Goal: Task Accomplishment & Management: Complete application form

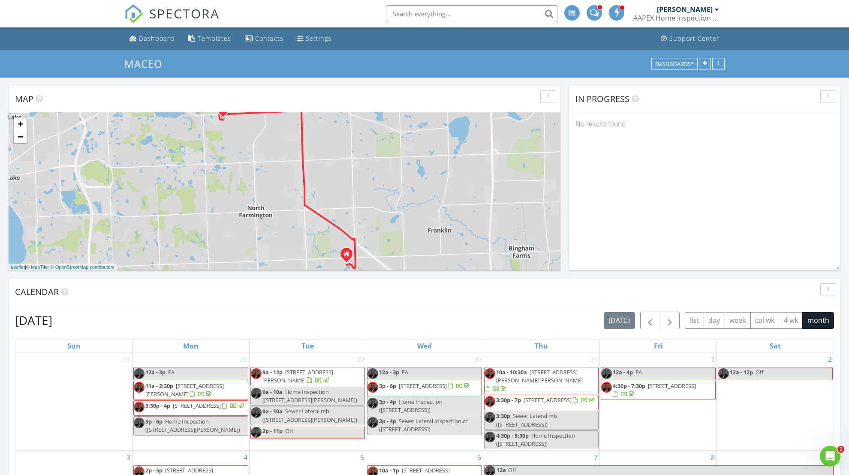
click at [458, 11] on input "text" at bounding box center [472, 13] width 172 height 17
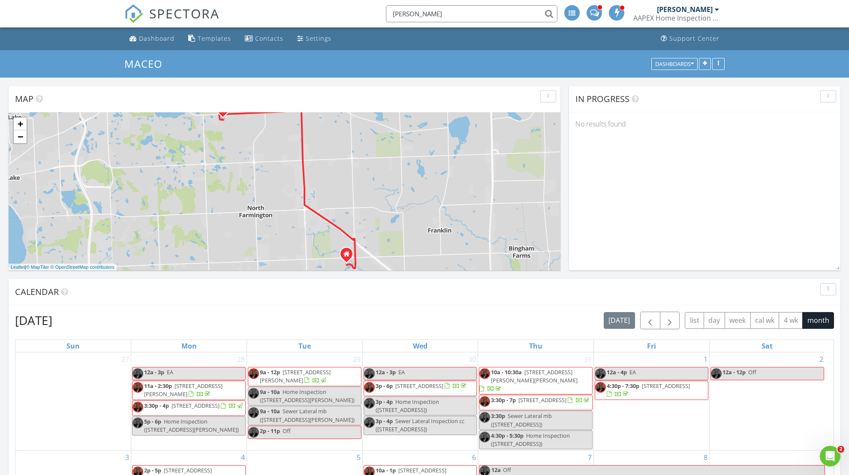
click at [550, 11] on input "gomez" at bounding box center [472, 13] width 172 height 17
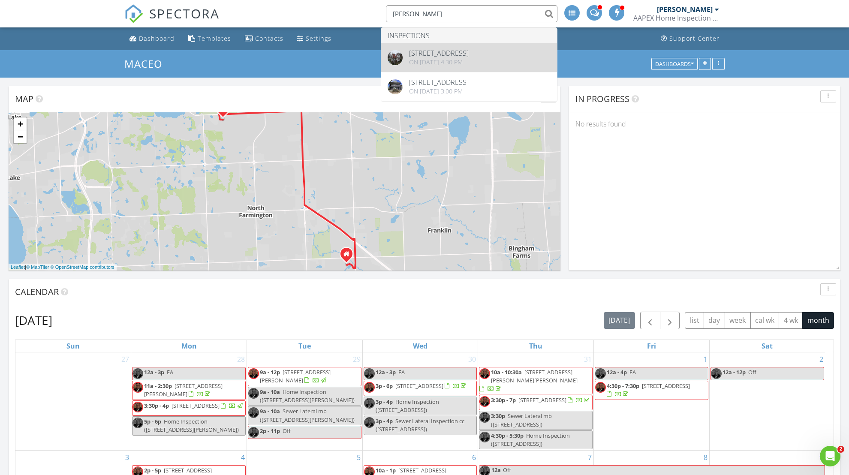
type input "gomez"
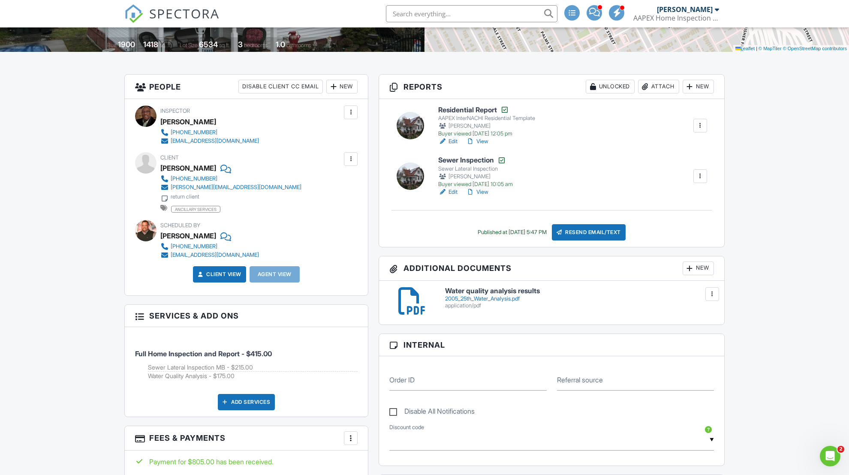
click at [456, 138] on link "Edit" at bounding box center [447, 141] width 19 height 9
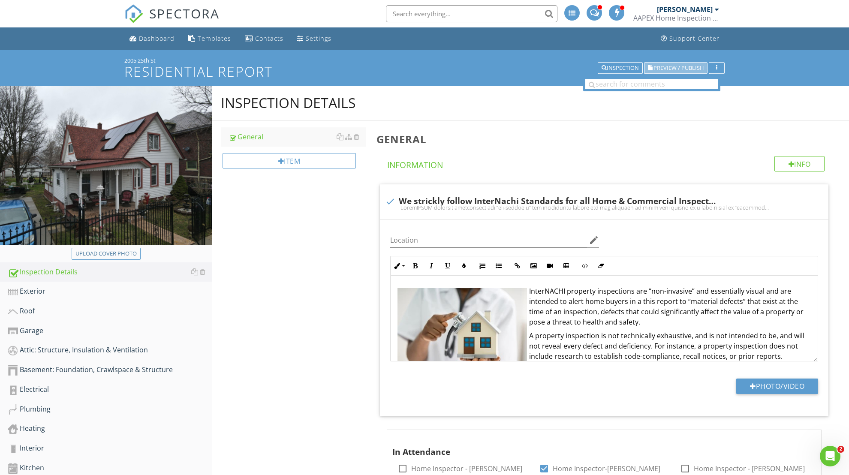
click at [690, 65] on span "Preview / Publish" at bounding box center [679, 68] width 50 height 6
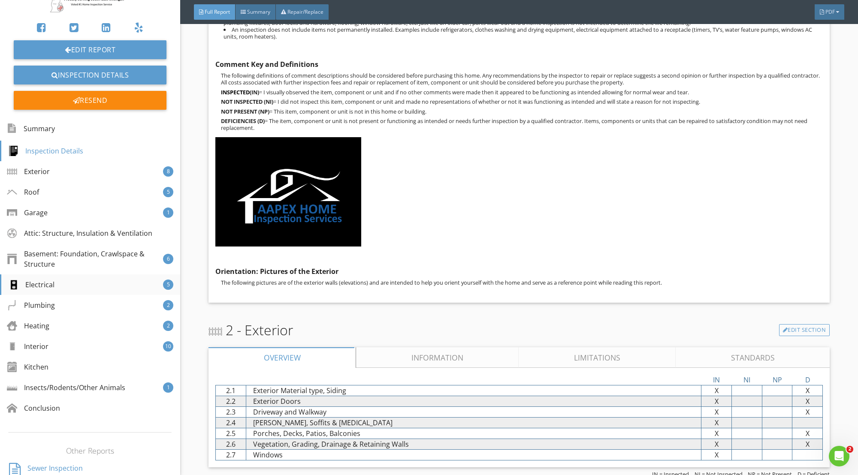
scroll to position [114, 0]
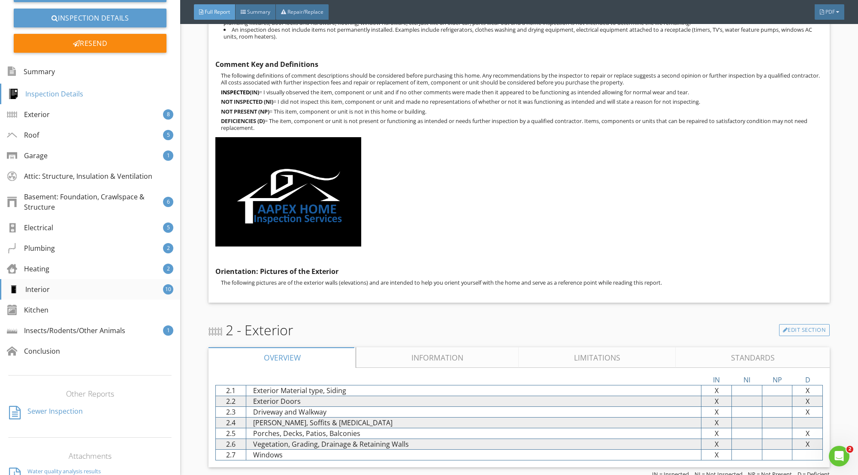
click at [79, 288] on div "Interior 10" at bounding box center [90, 289] width 180 height 21
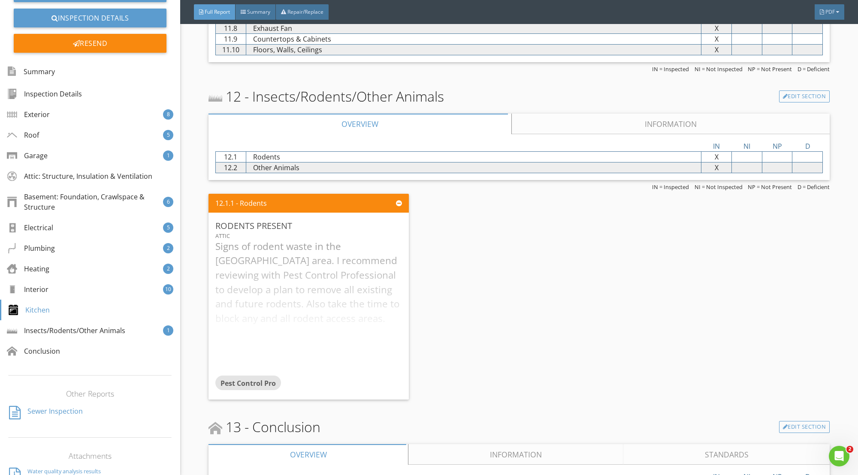
scroll to position [5901, 0]
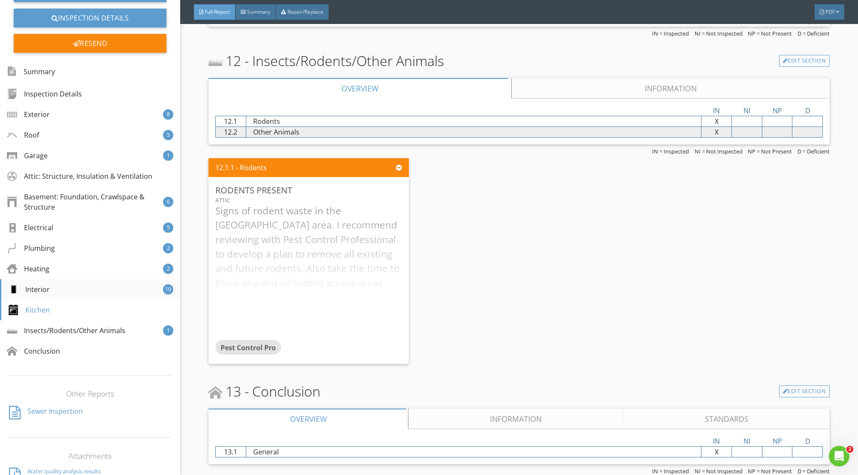
click at [60, 289] on div "Interior 10" at bounding box center [90, 289] width 180 height 21
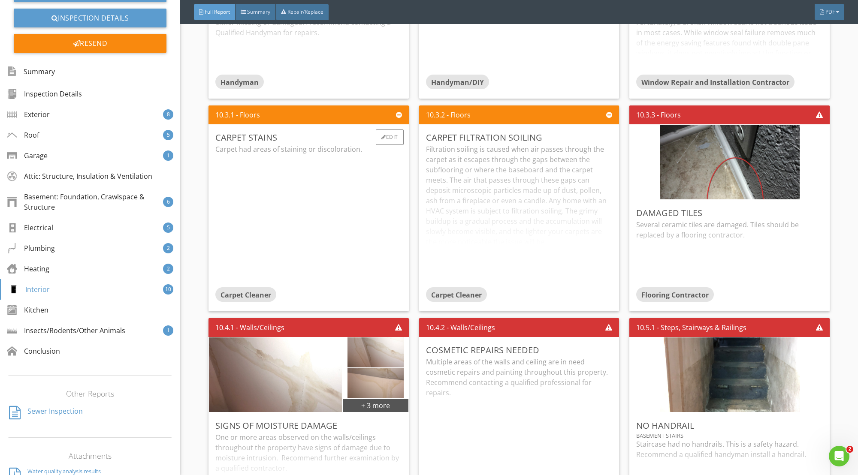
scroll to position [5183, 0]
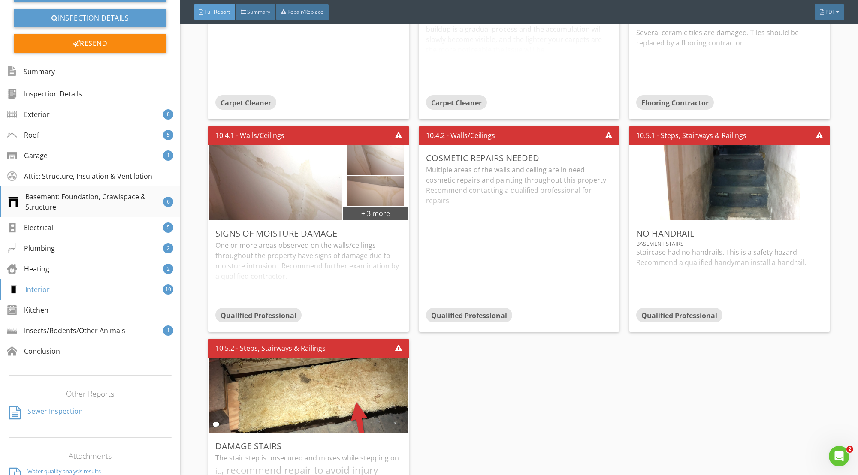
click at [74, 205] on div "Basement: Foundation, Crawlspace & Structure" at bounding box center [85, 202] width 155 height 21
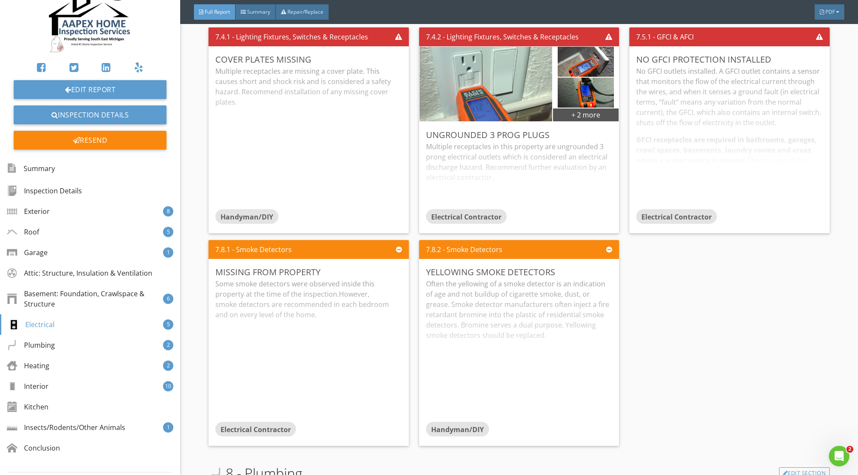
scroll to position [0, 0]
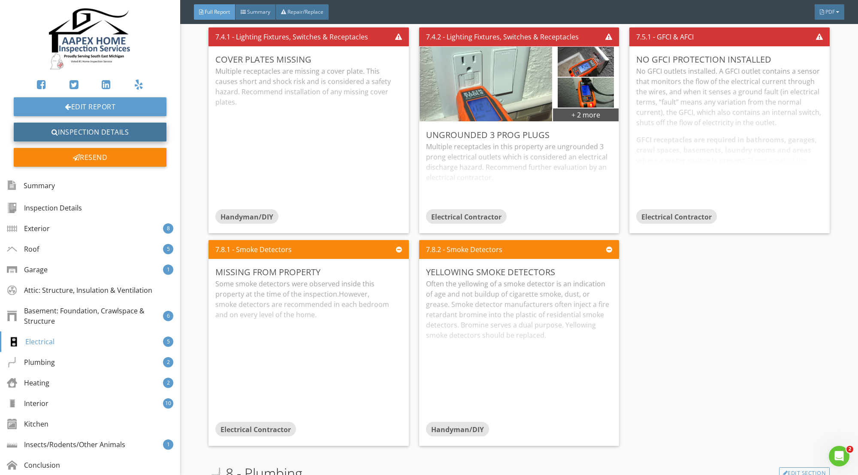
click at [99, 127] on link "Inspection Details" at bounding box center [90, 132] width 153 height 19
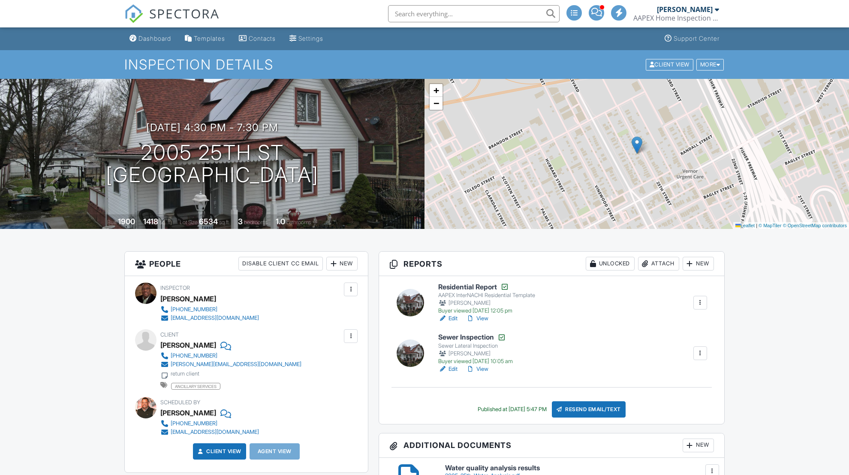
click at [453, 317] on link "Edit" at bounding box center [447, 318] width 19 height 9
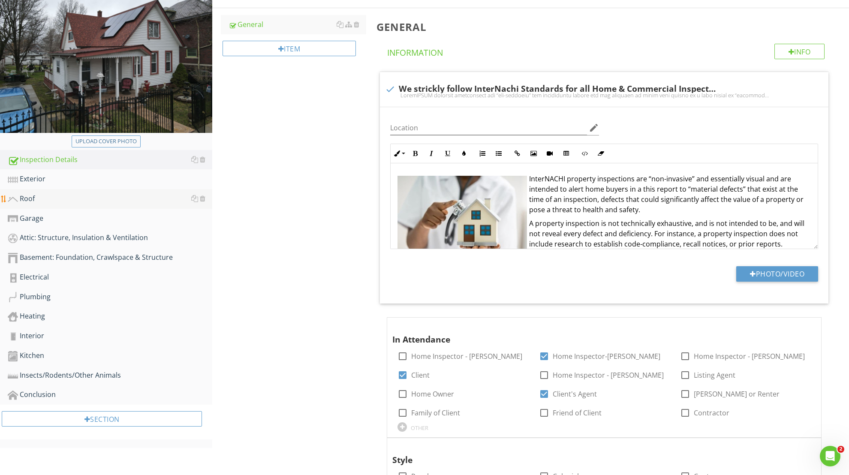
scroll to position [114, 0]
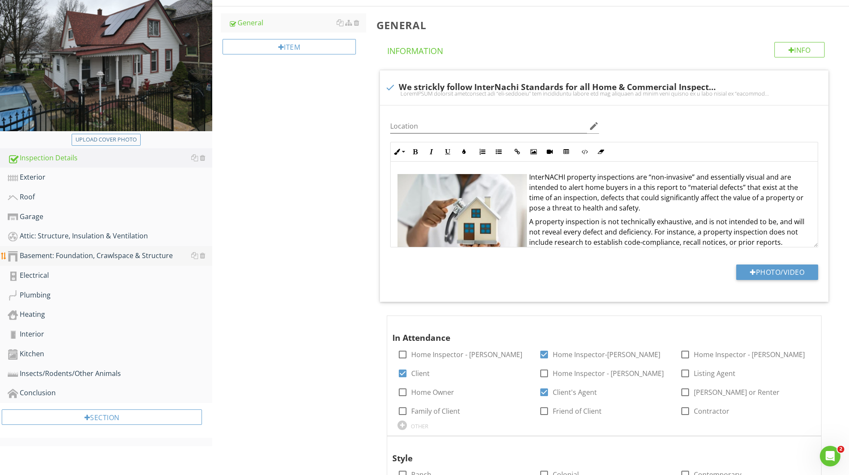
click at [146, 255] on div "Basement: Foundation, Crawlspace & Structure" at bounding box center [110, 255] width 205 height 11
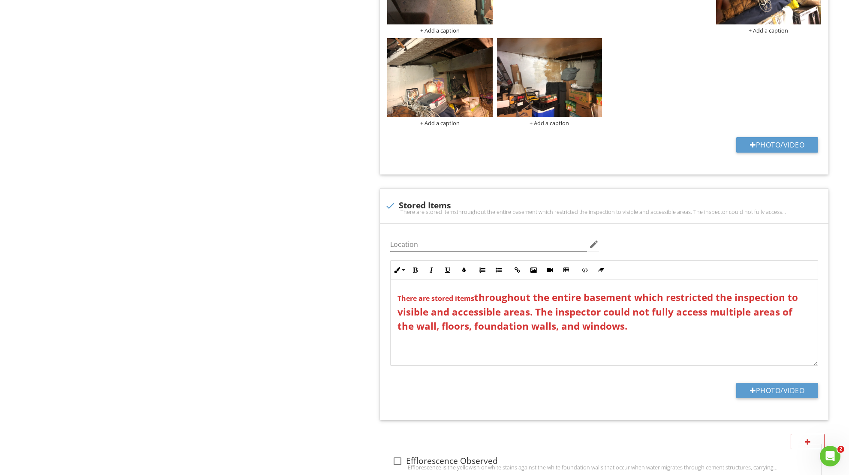
scroll to position [2172, 0]
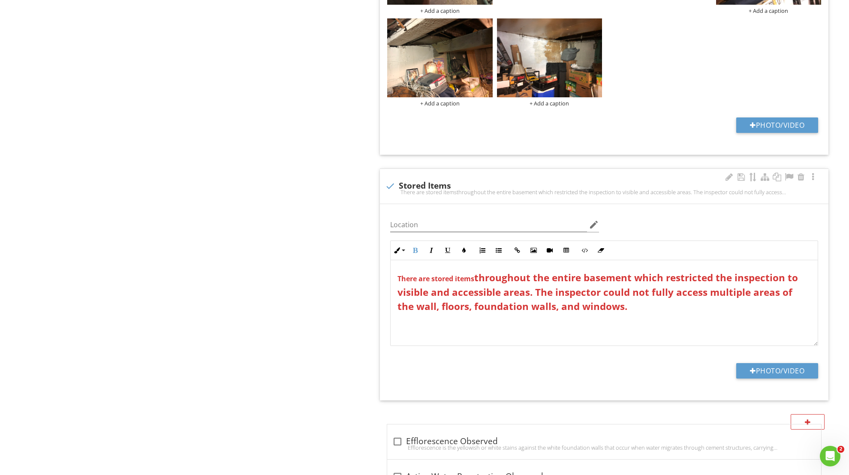
drag, startPoint x: 395, startPoint y: 272, endPoint x: 636, endPoint y: 318, distance: 246.2
click at [636, 318] on div "There are stored items throughout the entire basement which restricted the insp…" at bounding box center [604, 303] width 427 height 86
click at [601, 247] on icon "button" at bounding box center [601, 250] width 6 height 6
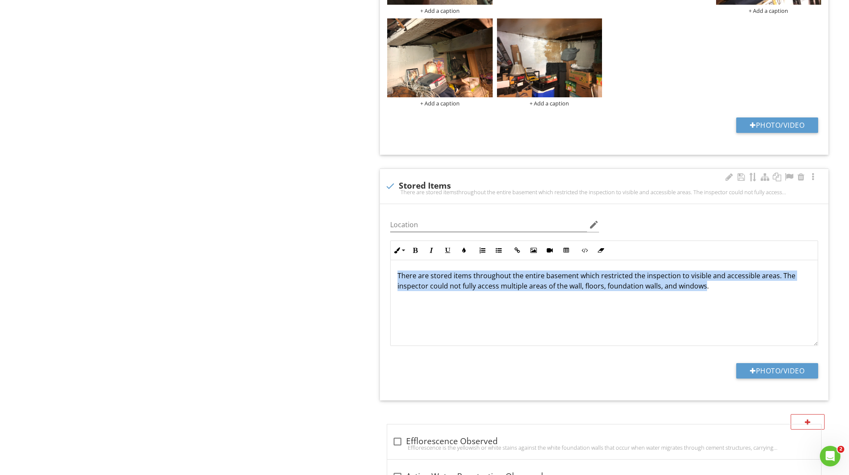
drag, startPoint x: 407, startPoint y: 266, endPoint x: 703, endPoint y: 312, distance: 300.4
click at [703, 312] on div "​There are stored items throughout the entire basement which restricted the ins…" at bounding box center [604, 303] width 427 height 86
click at [464, 247] on icon "button" at bounding box center [464, 250] width 6 height 6
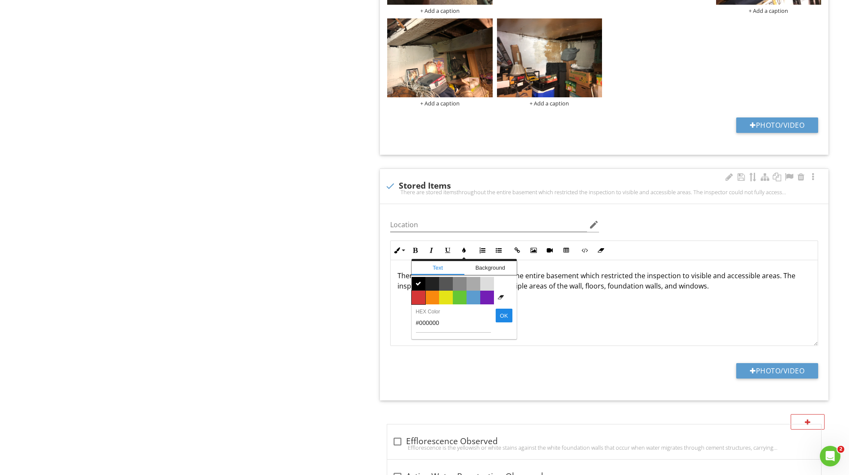
click at [418, 291] on span "Color #d53636" at bounding box center [419, 298] width 14 height 14
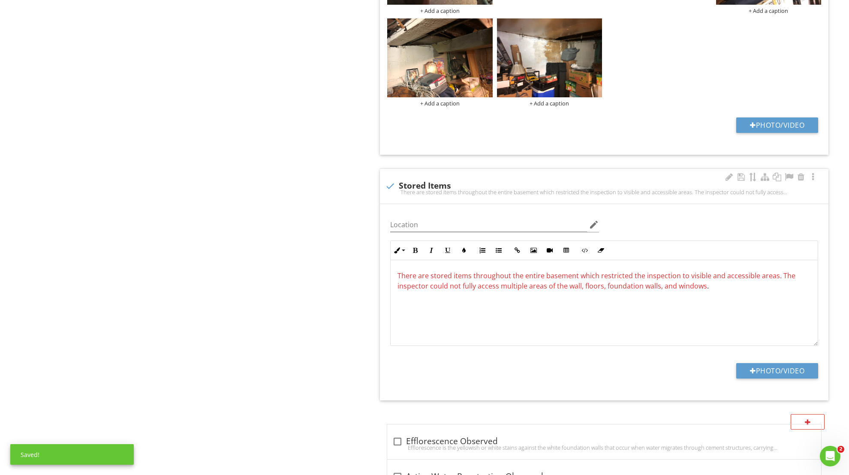
click at [446, 326] on div "​There are stored items throughout the entire basement which restricted the ins…" at bounding box center [604, 303] width 427 height 86
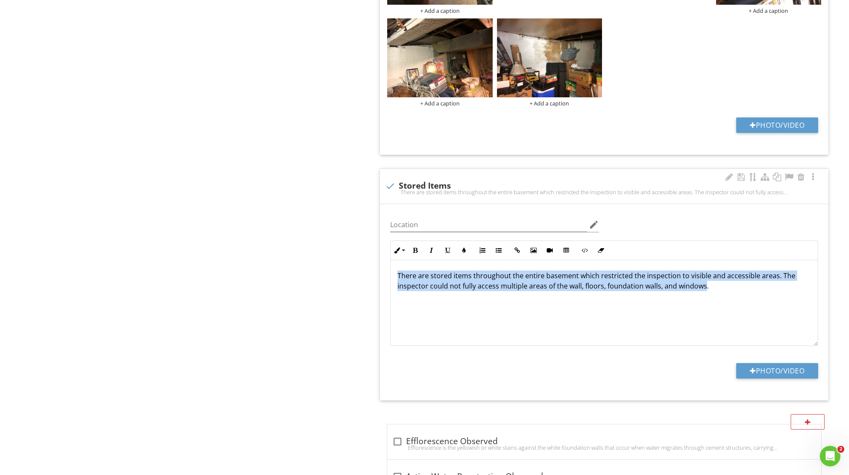
drag, startPoint x: 397, startPoint y: 267, endPoint x: 703, endPoint y: 314, distance: 309.9
click at [703, 314] on div "​There are stored items throughout the entire basement which restricted the ins…" at bounding box center [604, 303] width 427 height 86
click at [417, 247] on icon "button" at bounding box center [415, 250] width 6 height 6
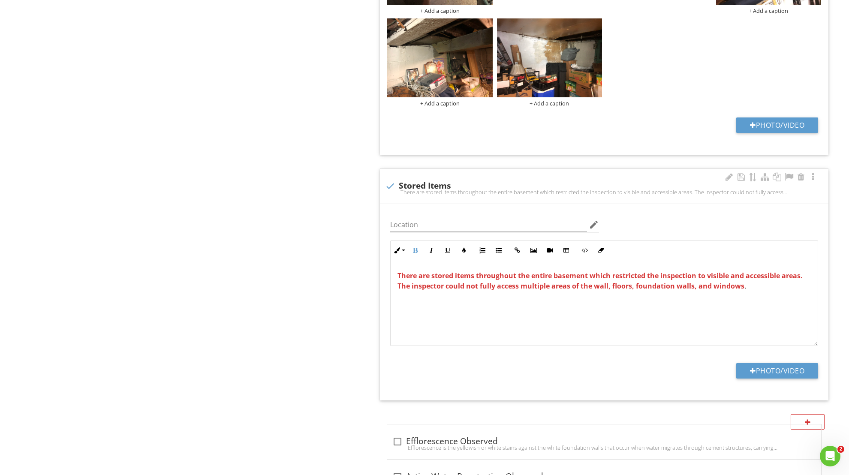
click at [442, 302] on div "​There are stored items throughout the entire basement which restricted the ins…" at bounding box center [604, 303] width 427 height 86
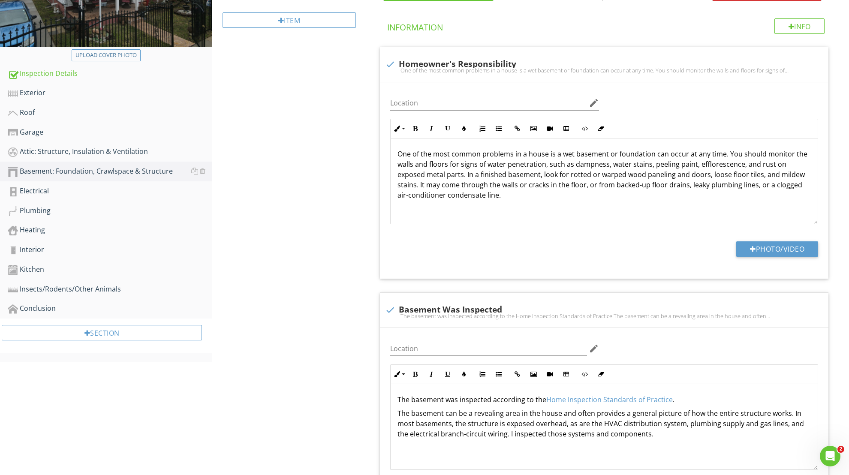
scroll to position [0, 0]
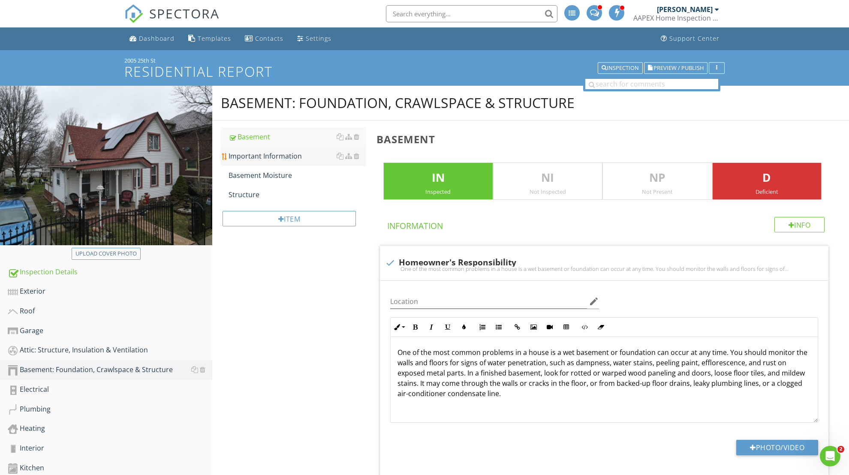
click at [274, 155] on div "Important Information" at bounding box center [298, 156] width 138 height 10
type textarea "<p>The basement was inspected according to the <a fr-original-style="" href="ht…"
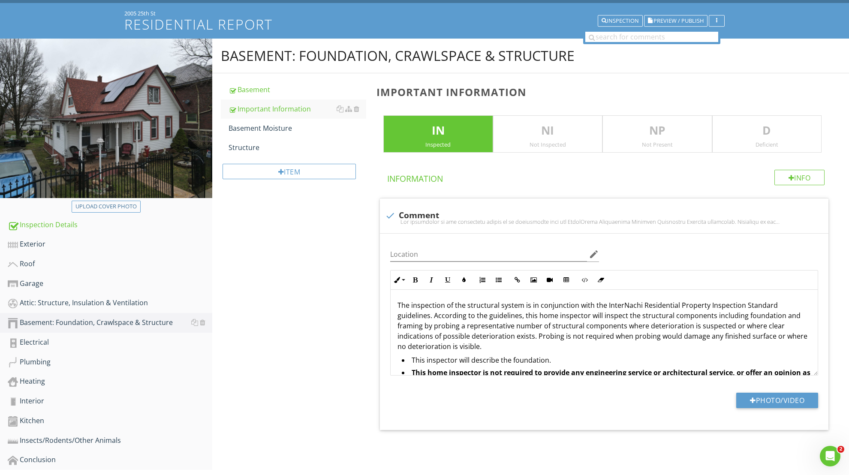
scroll to position [85, 0]
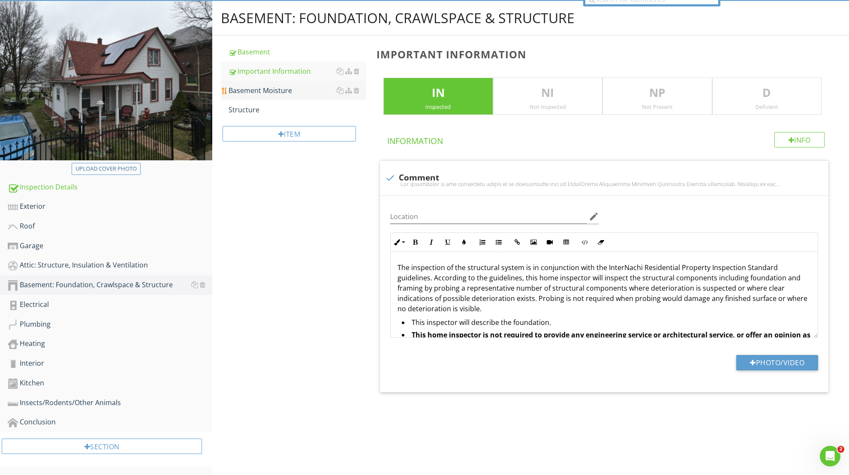
click at [270, 89] on div "Basement Moisture" at bounding box center [298, 90] width 138 height 10
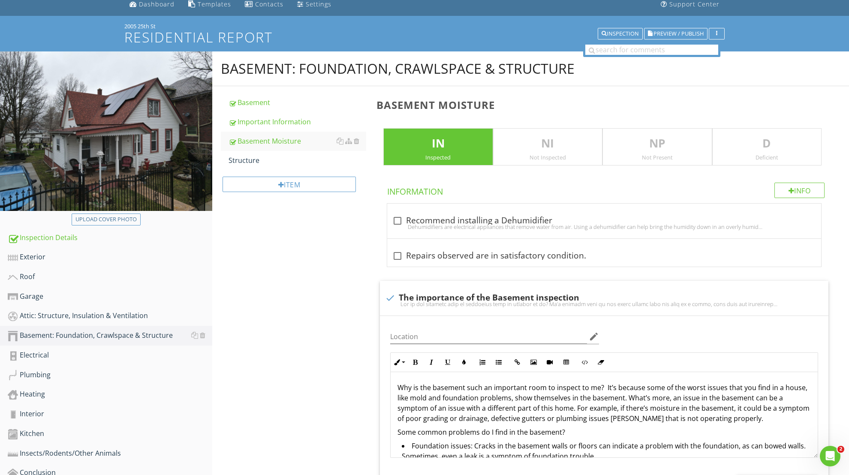
scroll to position [4, 0]
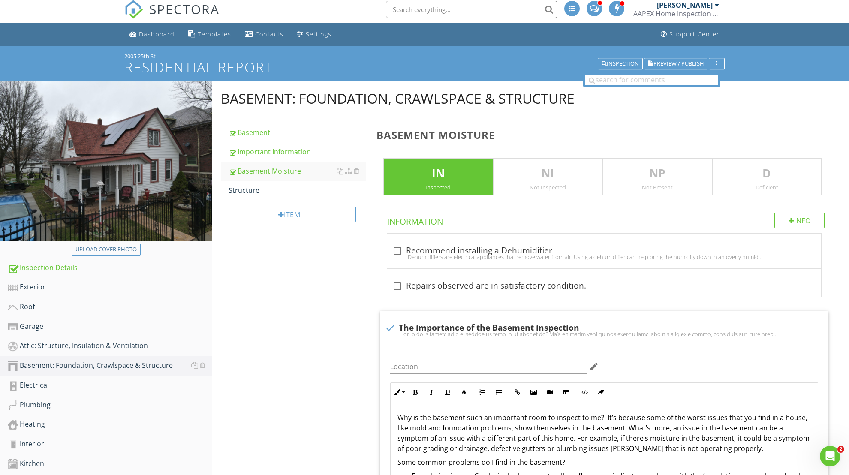
click at [762, 174] on p "D" at bounding box center [767, 173] width 109 height 17
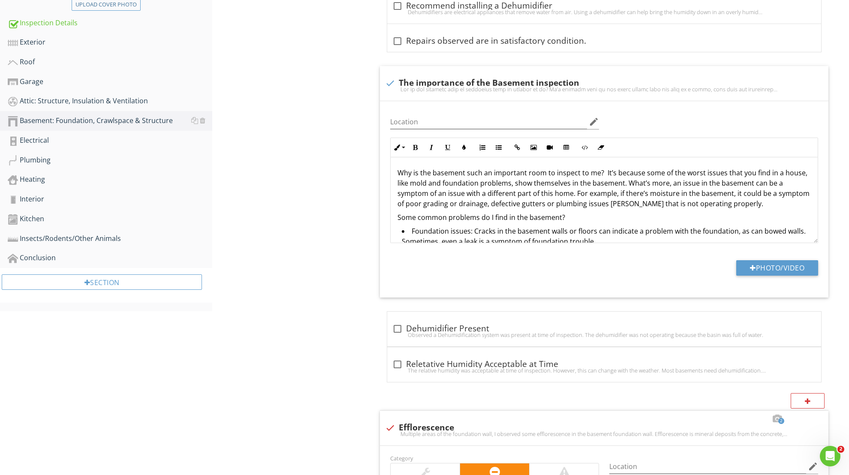
scroll to position [0, 0]
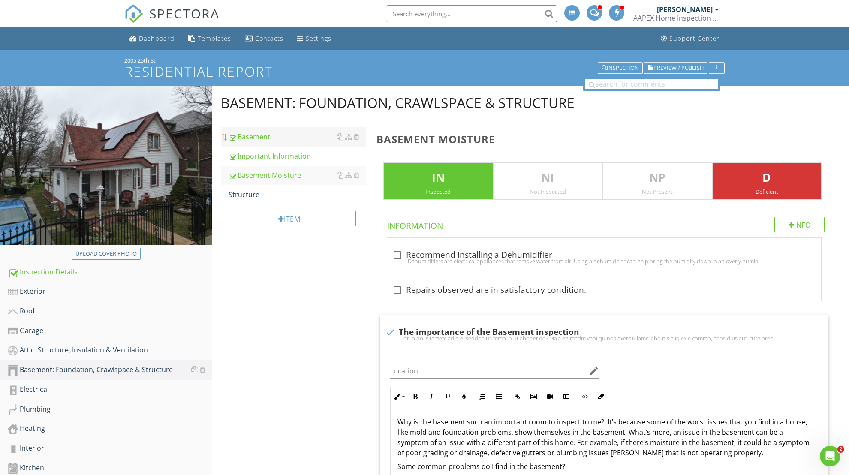
click at [255, 136] on div "Basement" at bounding box center [298, 137] width 138 height 10
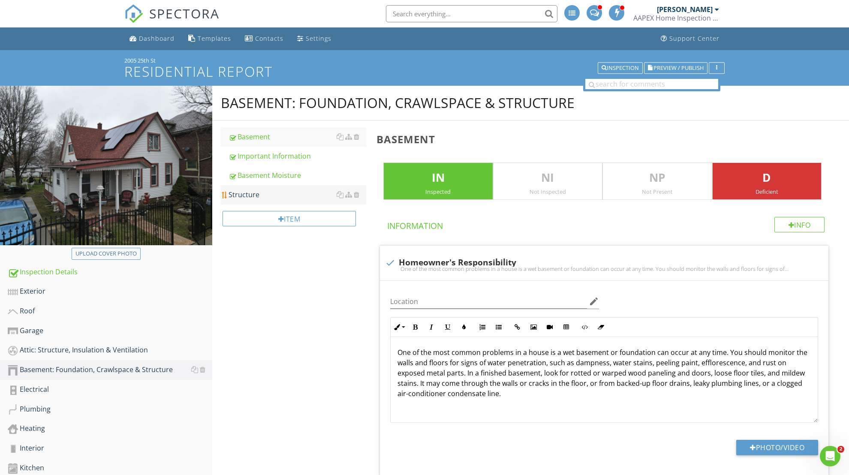
click at [252, 193] on div "Structure" at bounding box center [298, 195] width 138 height 10
type textarea "<p>The basement was inspected according to the <a fr-original-style="" href="ht…"
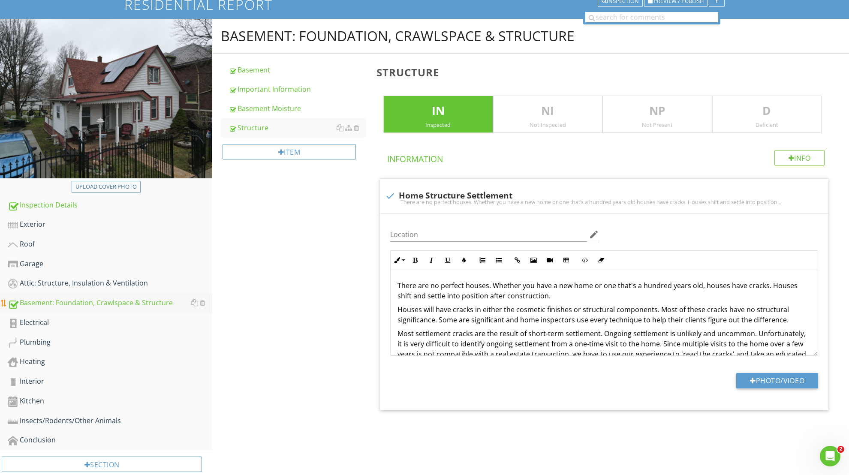
scroll to position [85, 0]
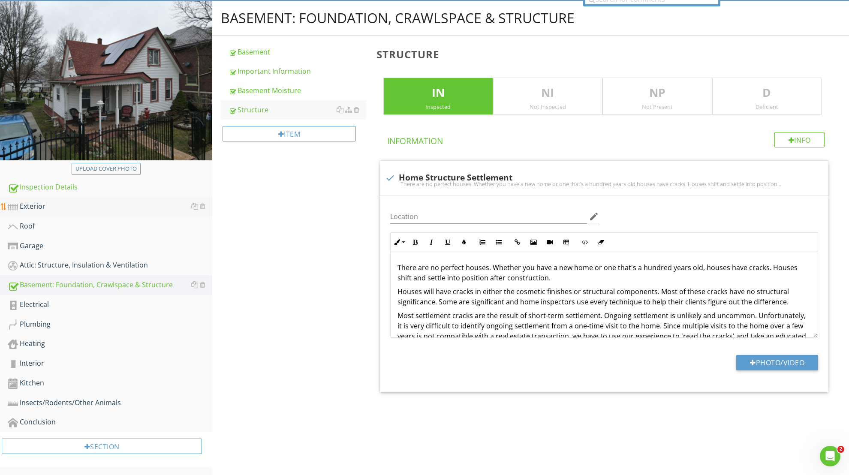
click at [39, 208] on div "Exterior" at bounding box center [110, 206] width 205 height 11
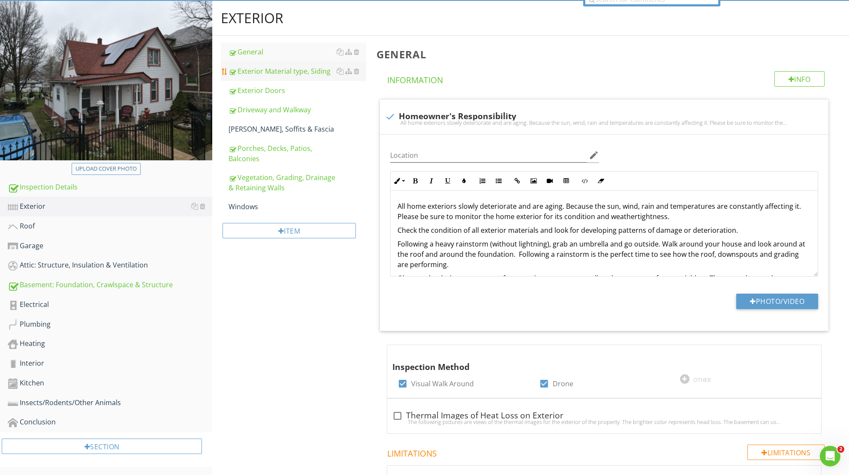
click at [289, 74] on div "Exterior Material type, Siding" at bounding box center [298, 71] width 138 height 10
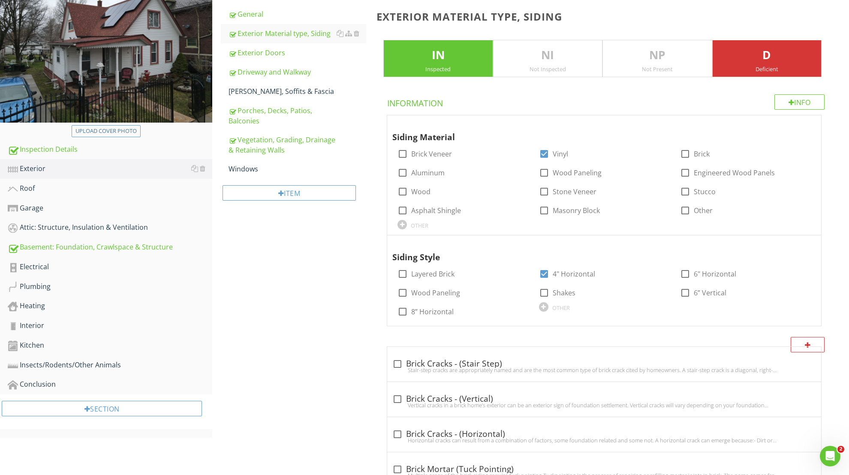
scroll to position [177, 0]
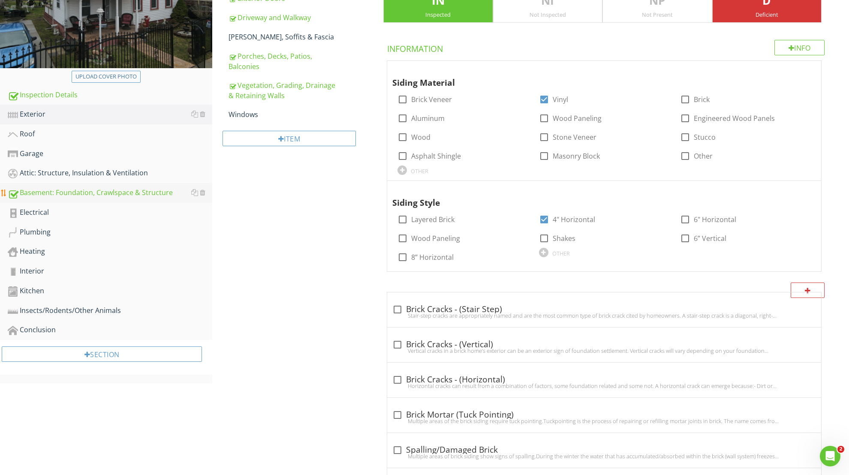
click at [89, 195] on div "Basement: Foundation, Crawlspace & Structure" at bounding box center [110, 192] width 205 height 11
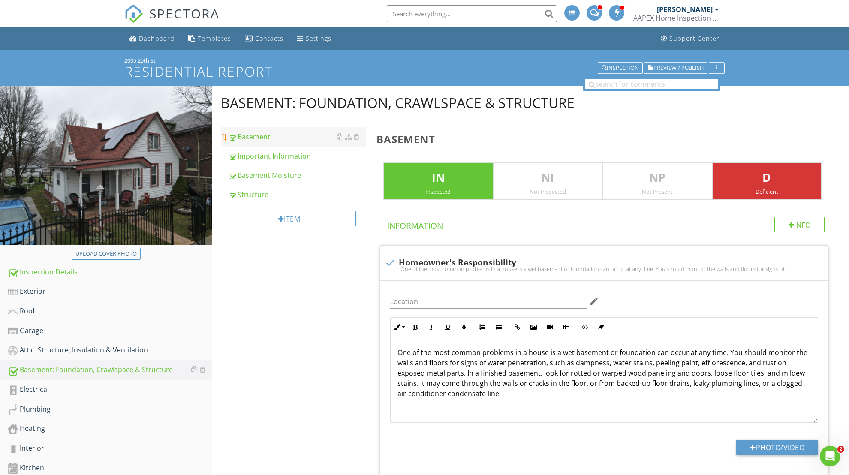
click at [254, 138] on div "Basement" at bounding box center [298, 137] width 138 height 10
click at [263, 160] on div "Important Information" at bounding box center [298, 156] width 138 height 10
type textarea "<p>The basement was inspected according to the <a fr-original-style="" href="ht…"
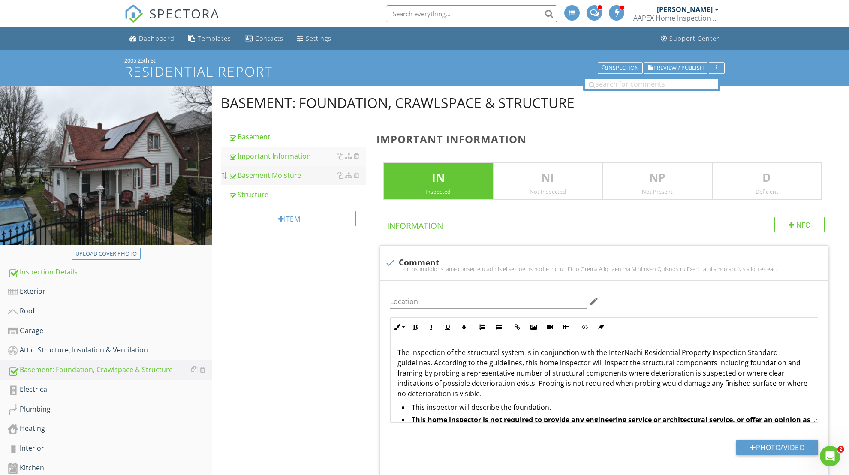
click at [261, 177] on div "Basement Moisture" at bounding box center [298, 175] width 138 height 10
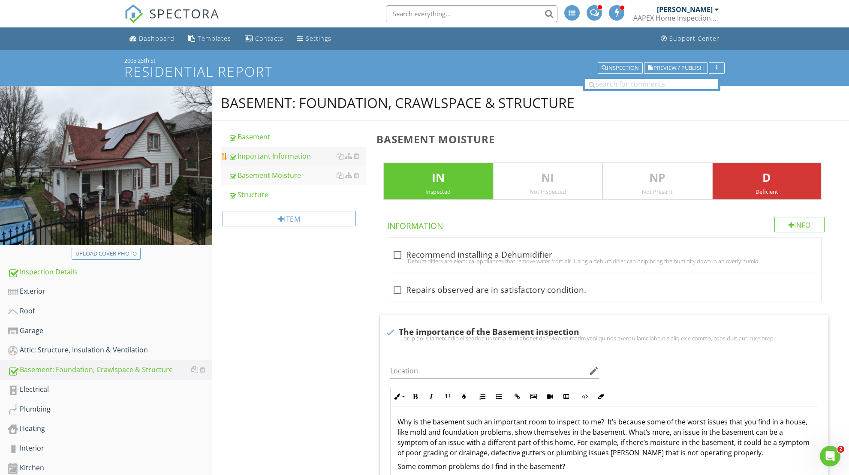
click at [289, 156] on div "Important Information" at bounding box center [298, 156] width 138 height 10
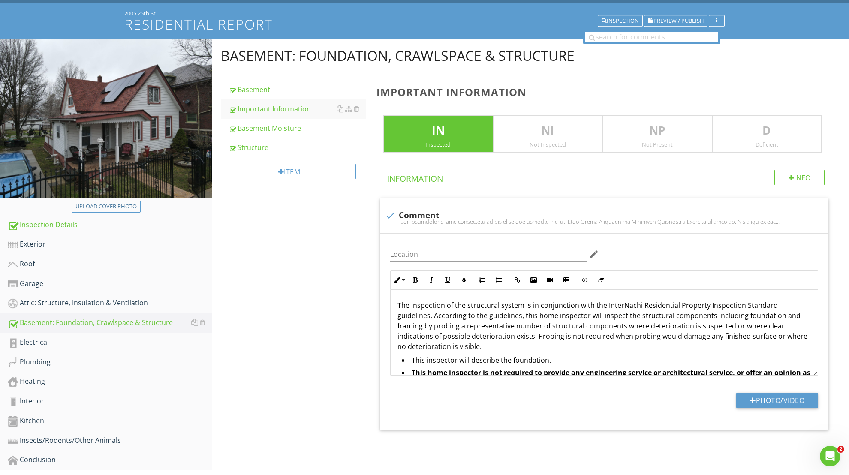
scroll to position [85, 0]
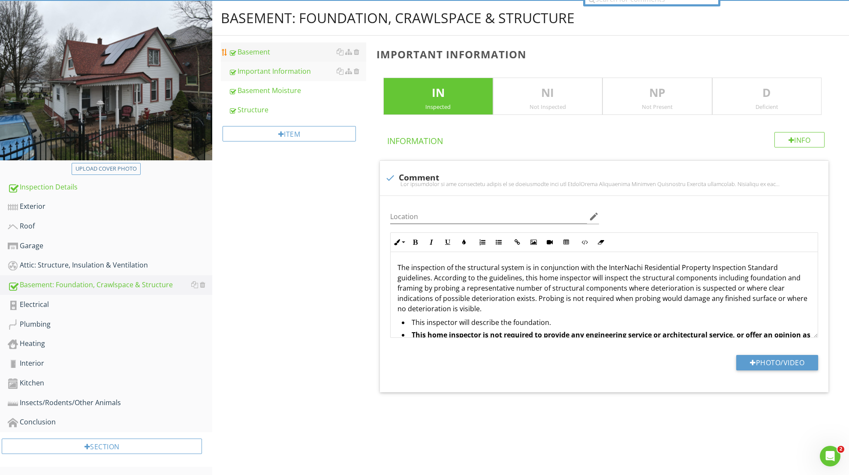
click at [254, 47] on div "Basement" at bounding box center [298, 52] width 138 height 10
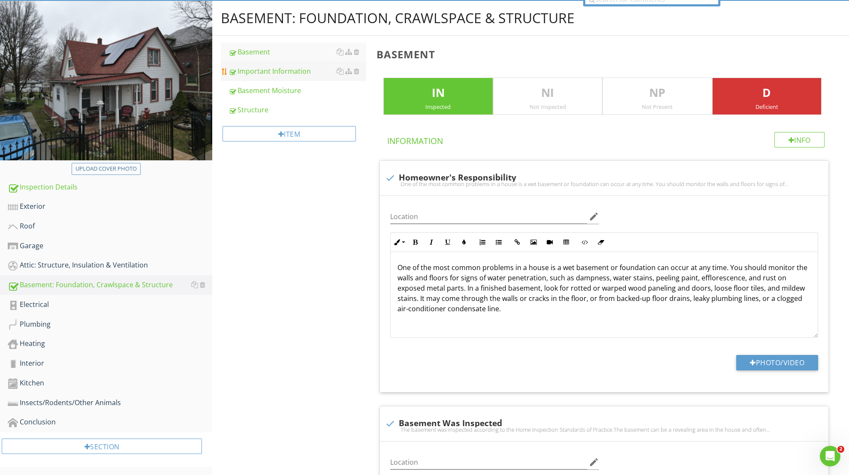
click at [263, 68] on div "Important Information" at bounding box center [298, 71] width 138 height 10
type textarea "<p>The basement was inspected according to the <a fr-original-style="" href="ht…"
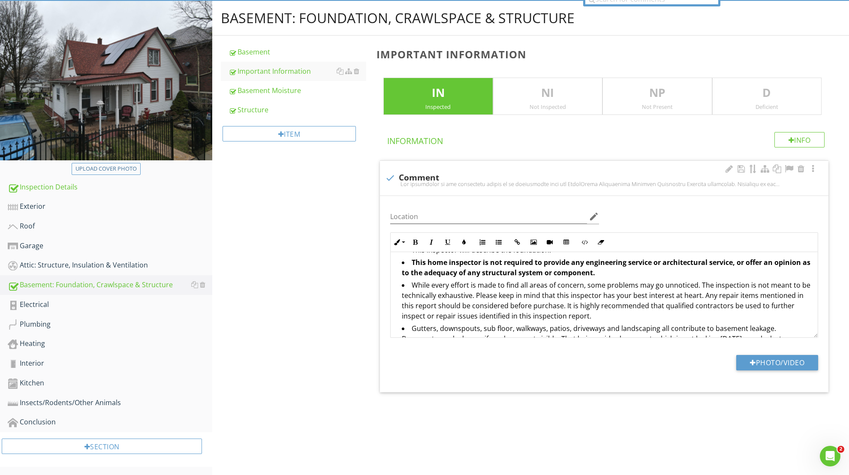
scroll to position [111, 0]
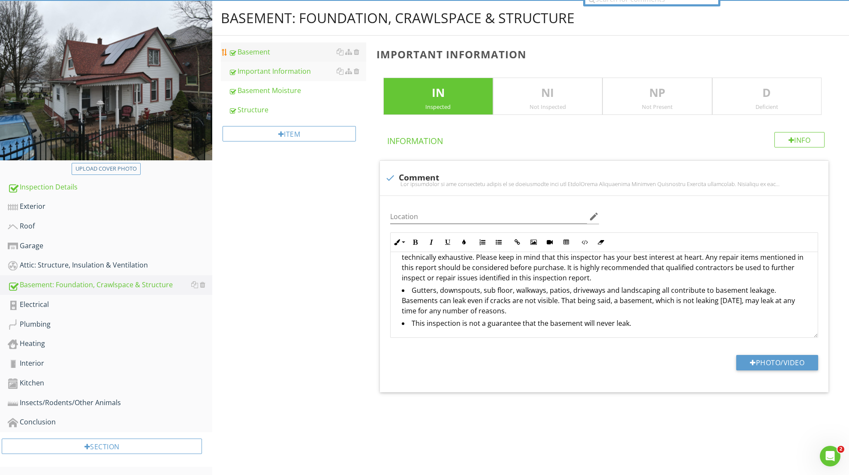
click at [265, 53] on div "Basement" at bounding box center [298, 52] width 138 height 10
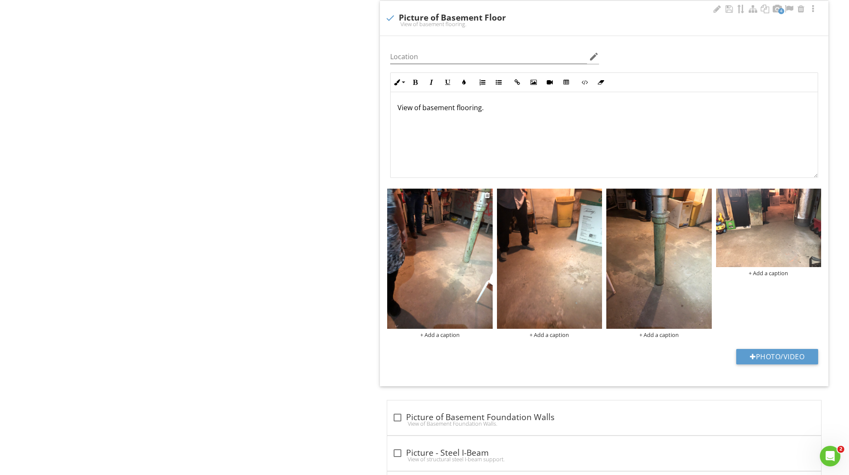
scroll to position [1045, 0]
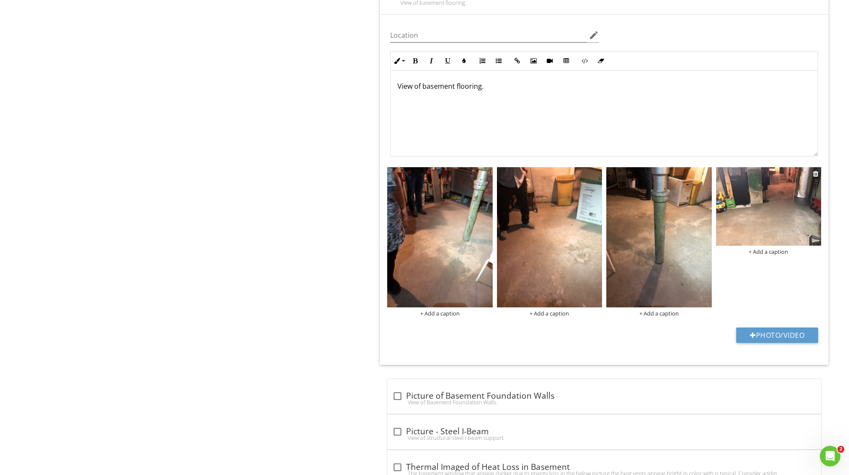
click at [774, 209] on img at bounding box center [768, 206] width 105 height 79
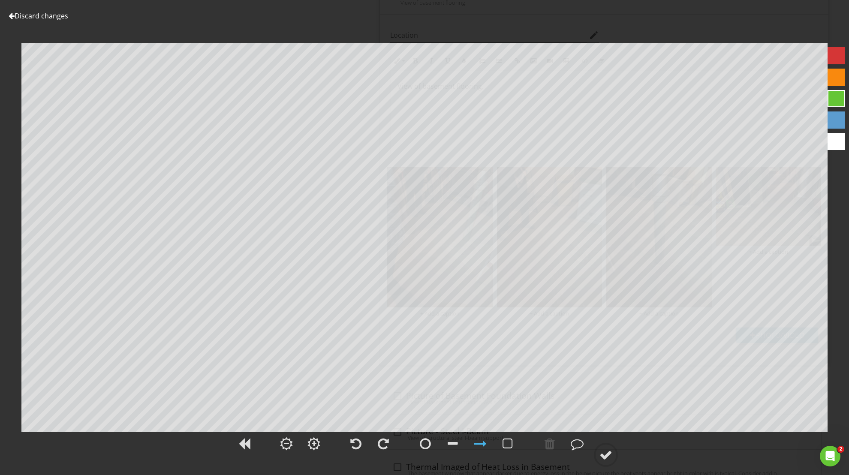
click at [9, 15] on div at bounding box center [12, 15] width 6 height 7
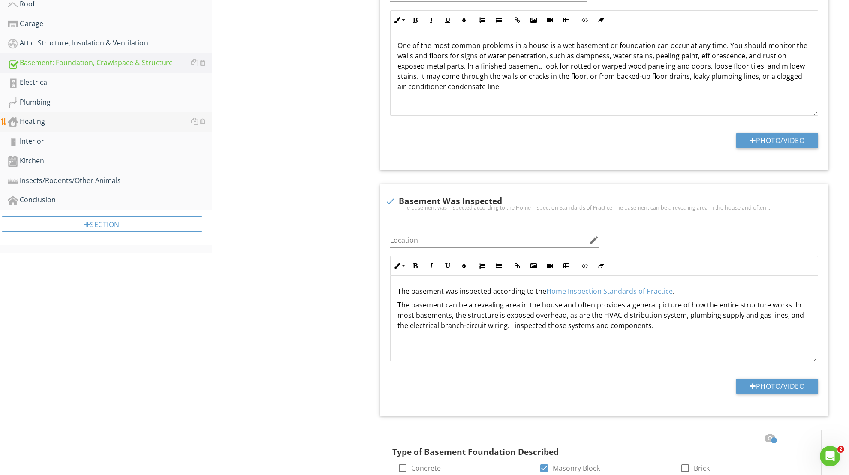
scroll to position [250, 0]
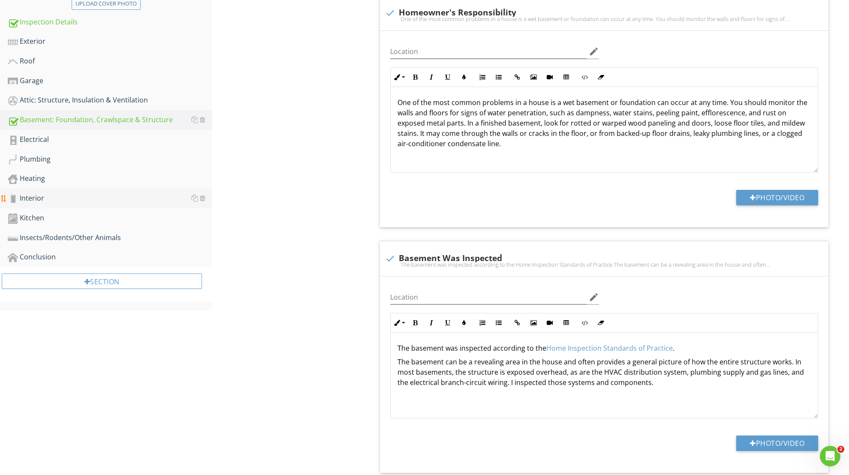
click at [46, 200] on div "Interior" at bounding box center [110, 198] width 205 height 11
type textarea "<p>The basement was inspected according to the <a fr-original-style="" href="ht…"
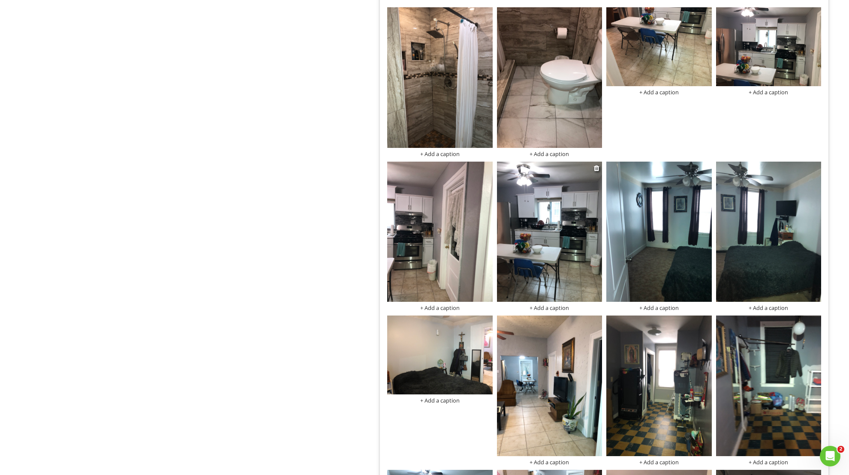
scroll to position [1258, 0]
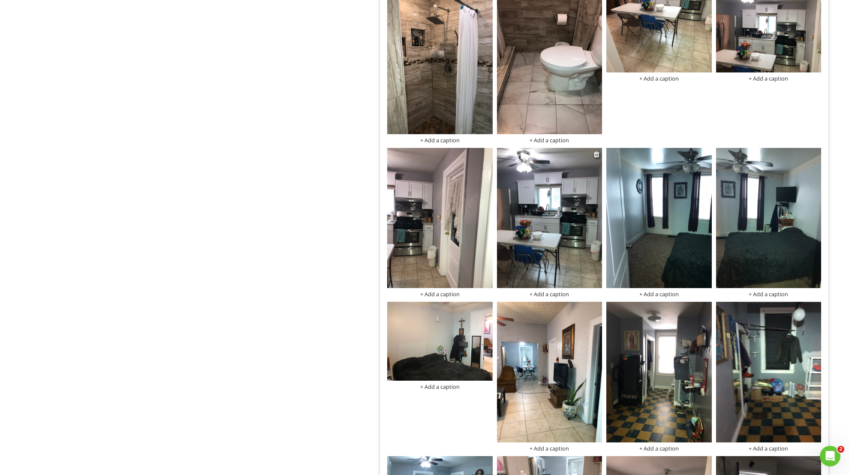
click at [570, 269] on img at bounding box center [549, 218] width 105 height 141
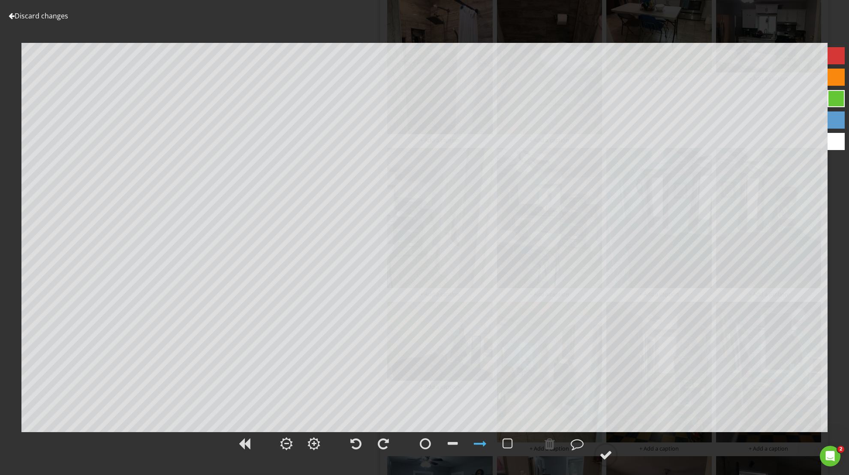
click at [18, 17] on link "Discard changes" at bounding box center [39, 15] width 60 height 9
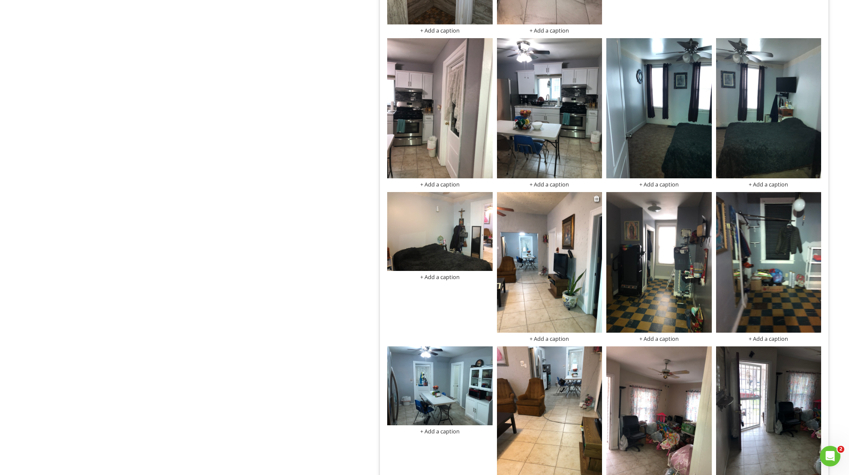
scroll to position [1435, 0]
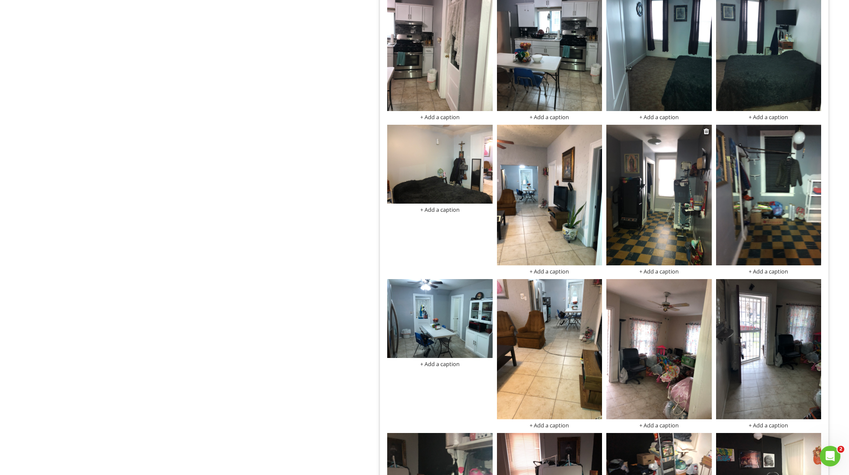
click at [664, 252] on img at bounding box center [658, 195] width 105 height 141
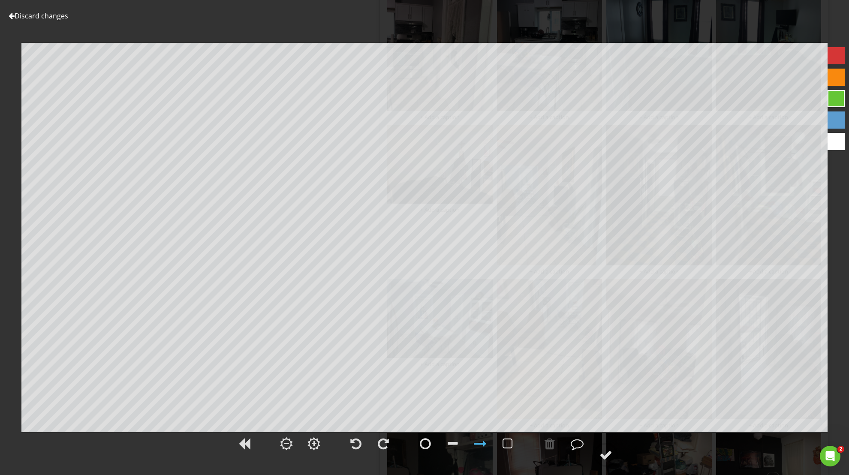
click at [36, 15] on link "Discard changes" at bounding box center [39, 15] width 60 height 9
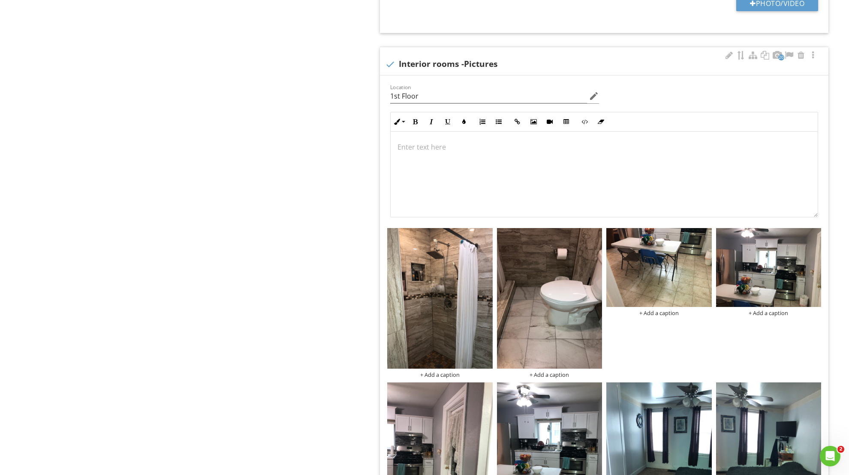
scroll to position [1200, 0]
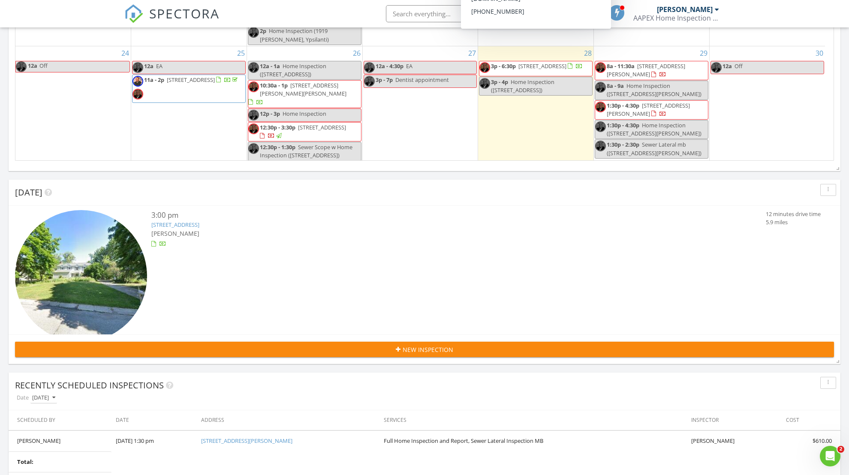
scroll to position [414, 0]
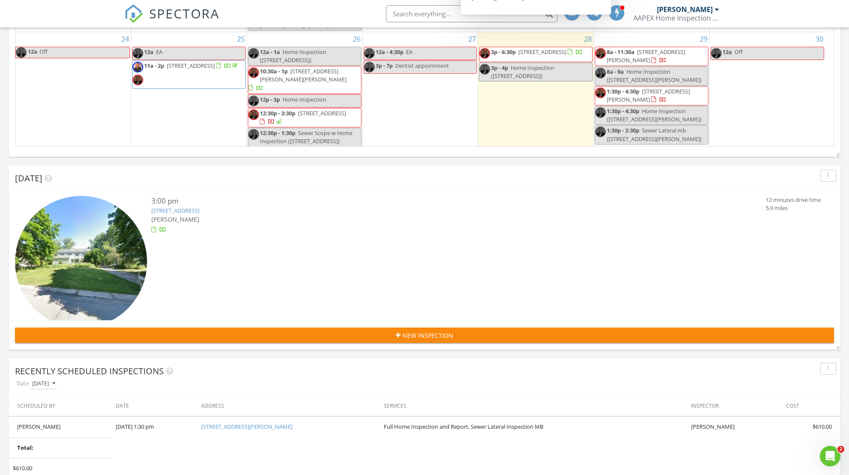
click at [407, 333] on span "New Inspection" at bounding box center [428, 335] width 51 height 9
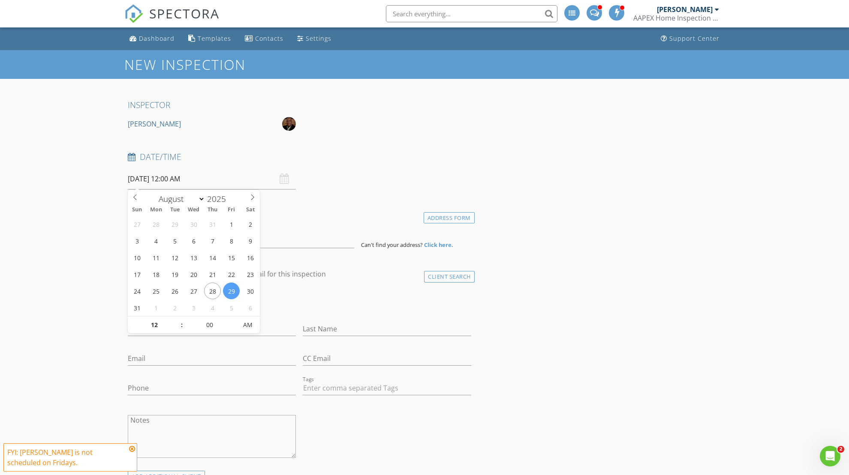
click at [160, 179] on input "[DATE] 12:00 AM" at bounding box center [212, 179] width 168 height 21
select select "8"
click at [251, 200] on icon at bounding box center [252, 198] width 3 height 6
type input "09/02/2025 12:00 AM"
click at [154, 38] on div "Dashboard" at bounding box center [157, 38] width 36 height 8
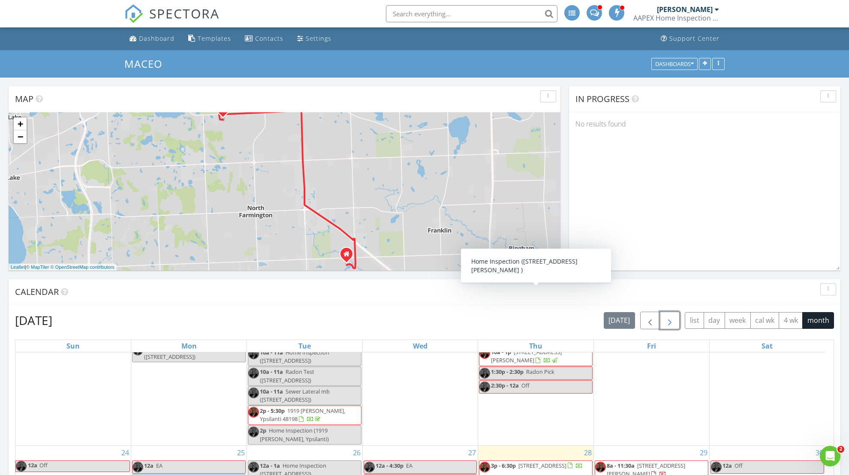
click at [672, 318] on span "button" at bounding box center [670, 321] width 10 height 10
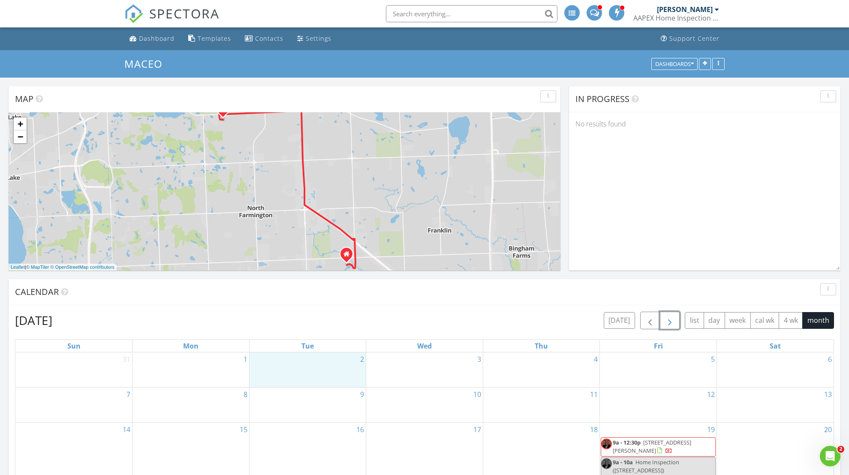
click at [308, 366] on div "2" at bounding box center [308, 370] width 117 height 35
click at [299, 344] on link "Event" at bounding box center [306, 343] width 44 height 14
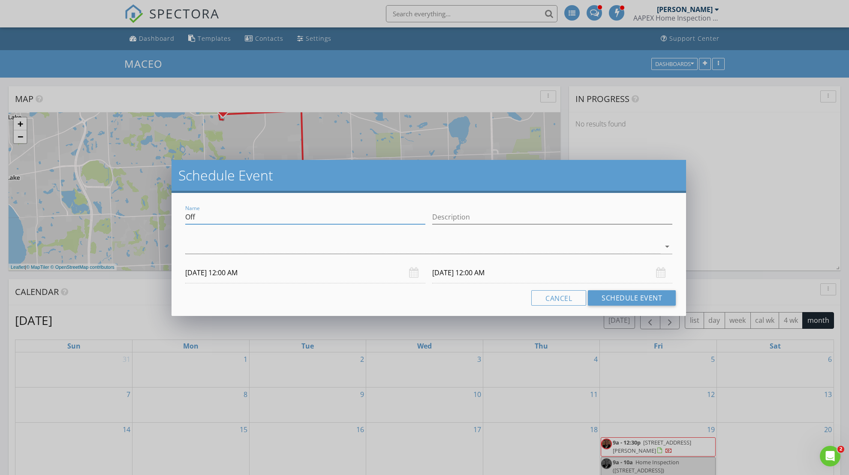
drag, startPoint x: 232, startPoint y: 216, endPoint x: 165, endPoint y: 219, distance: 67.0
click at [165, 219] on div "Schedule Event Name Off Description arrow_drop_down 09/02/2025 12:00 AM 09/03/2…" at bounding box center [424, 237] width 849 height 475
type input "EA"
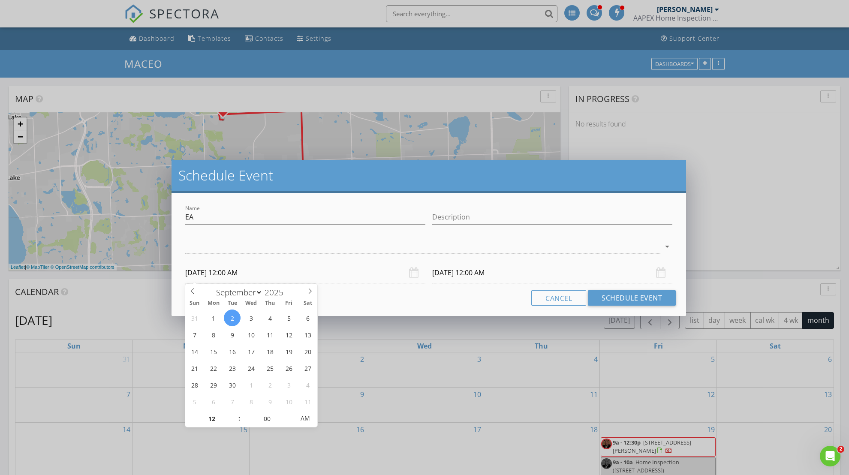
click at [356, 266] on input "[DATE] 12:00 AM" at bounding box center [305, 272] width 240 height 21
click at [666, 245] on icon "arrow_drop_down" at bounding box center [667, 246] width 10 height 10
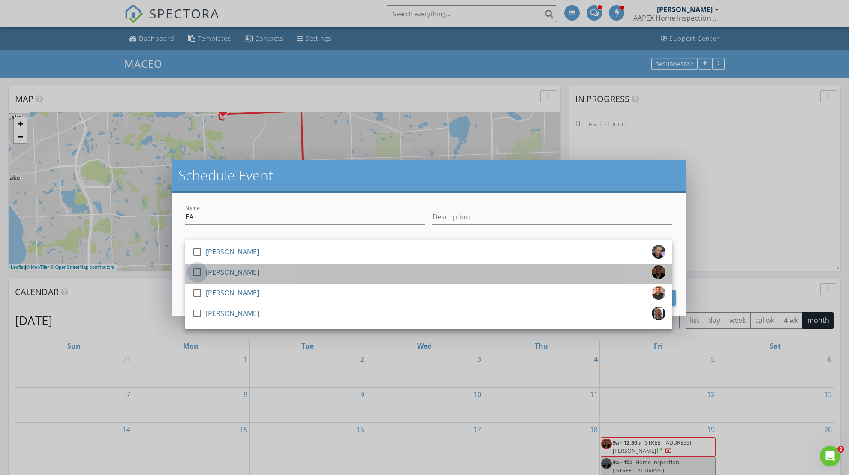
click at [194, 269] on div at bounding box center [197, 272] width 15 height 15
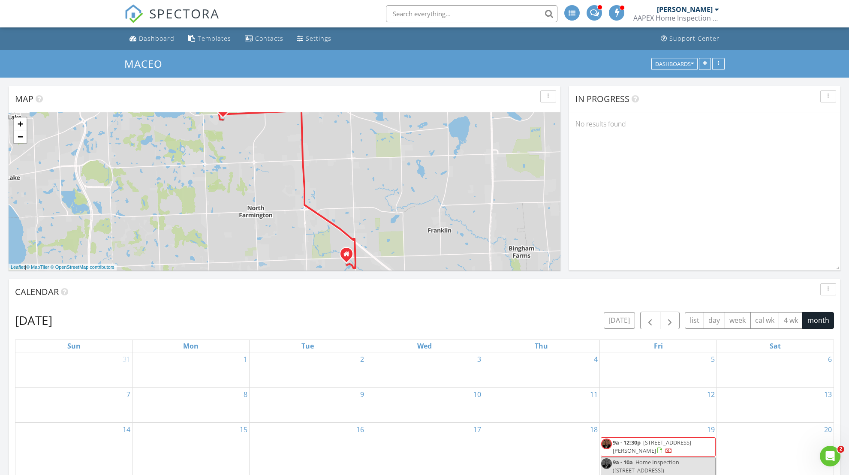
click at [721, 178] on div at bounding box center [424, 237] width 849 height 475
click at [298, 368] on div "2" at bounding box center [308, 370] width 117 height 35
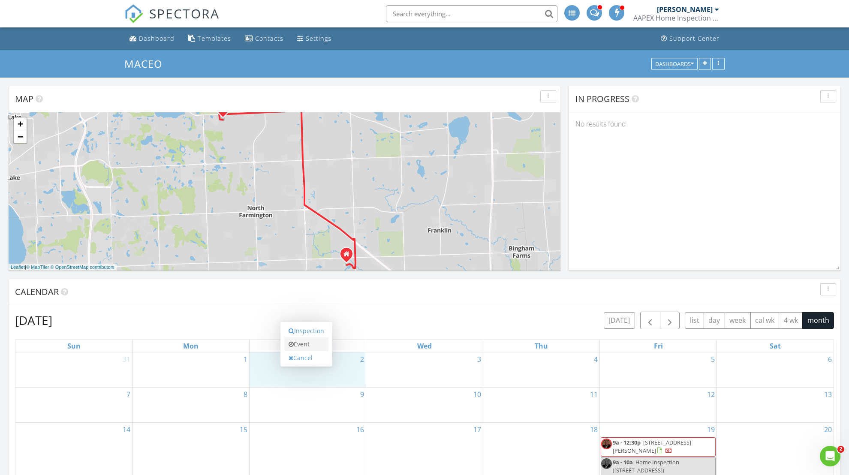
click at [323, 338] on link "Event" at bounding box center [306, 345] width 44 height 14
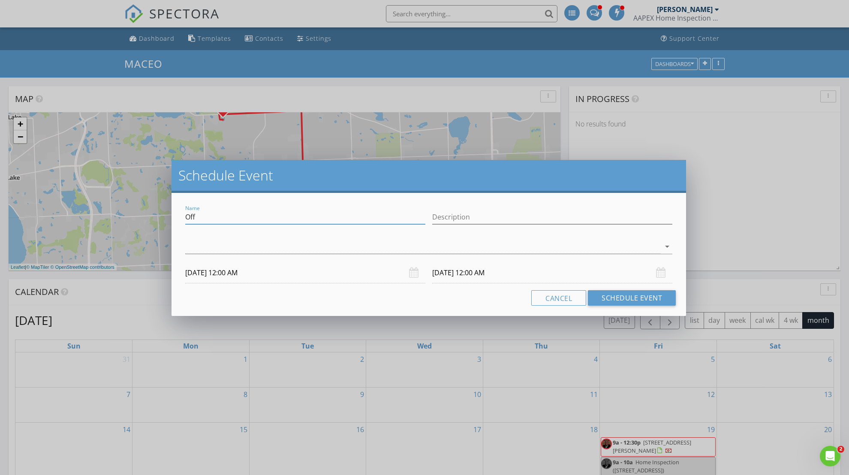
drag, startPoint x: 235, startPoint y: 220, endPoint x: 147, endPoint y: 216, distance: 87.6
click at [147, 216] on div "Schedule Event Name Off Description arrow_drop_down 09/02/2025 12:00 AM 09/03/2…" at bounding box center [424, 237] width 849 height 475
type input "EA"
click at [200, 243] on div at bounding box center [422, 247] width 475 height 14
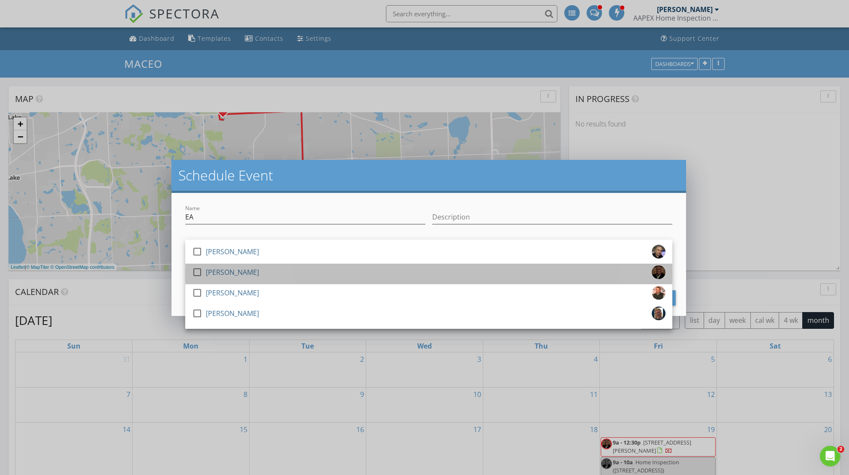
click at [234, 269] on div "[PERSON_NAME]" at bounding box center [232, 272] width 53 height 14
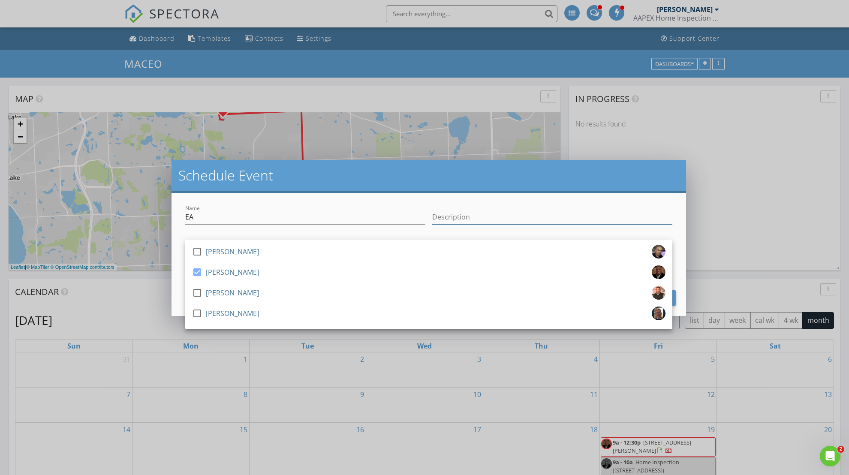
click at [564, 223] on input "Description" at bounding box center [552, 217] width 240 height 14
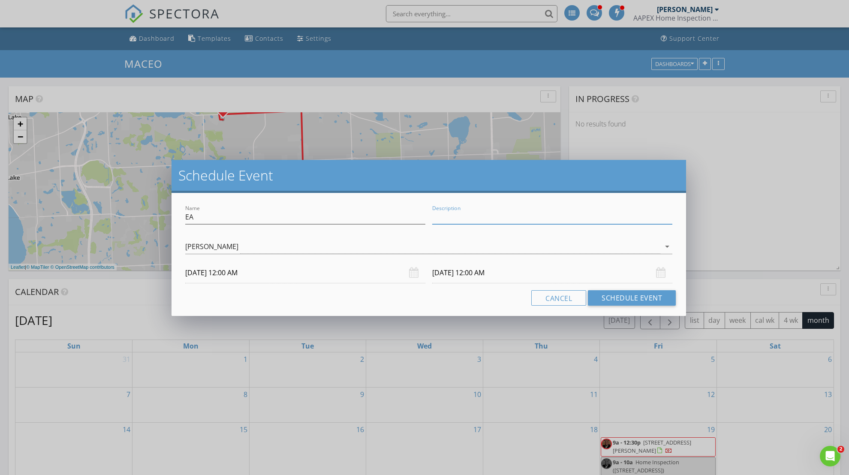
type input "EA"
click at [637, 294] on button "Schedule Event" at bounding box center [632, 297] width 88 height 15
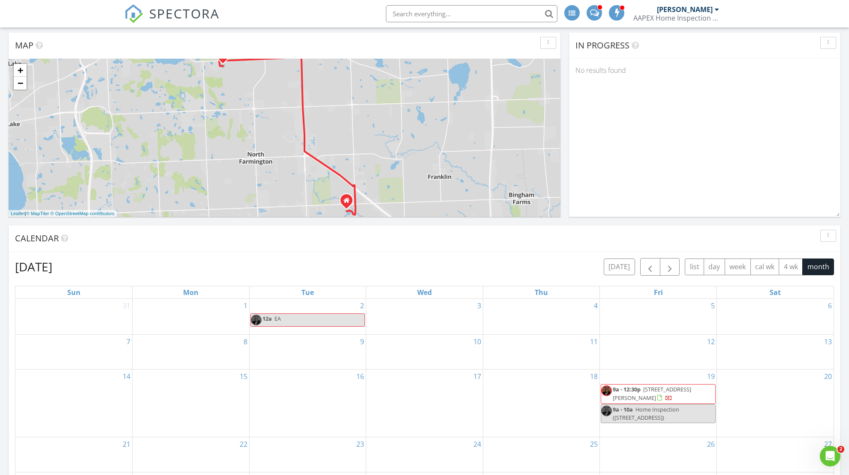
scroll to position [433, 0]
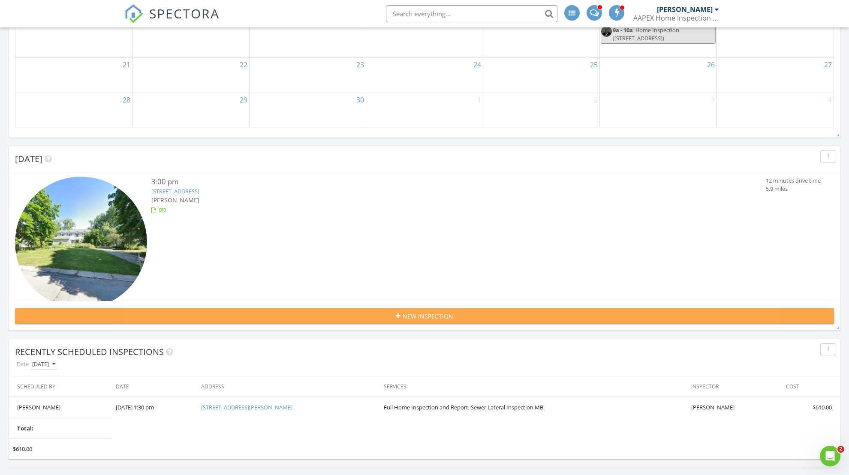
click at [428, 312] on span "New Inspection" at bounding box center [428, 316] width 51 height 9
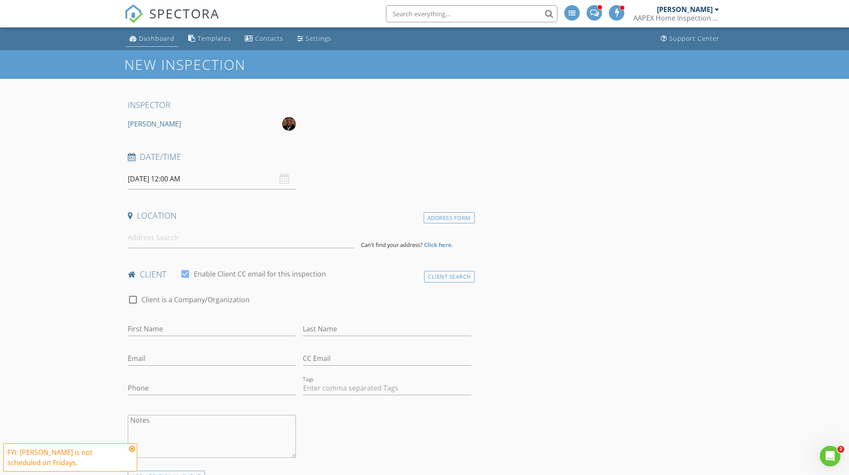
click at [164, 40] on div "Dashboard" at bounding box center [157, 38] width 36 height 8
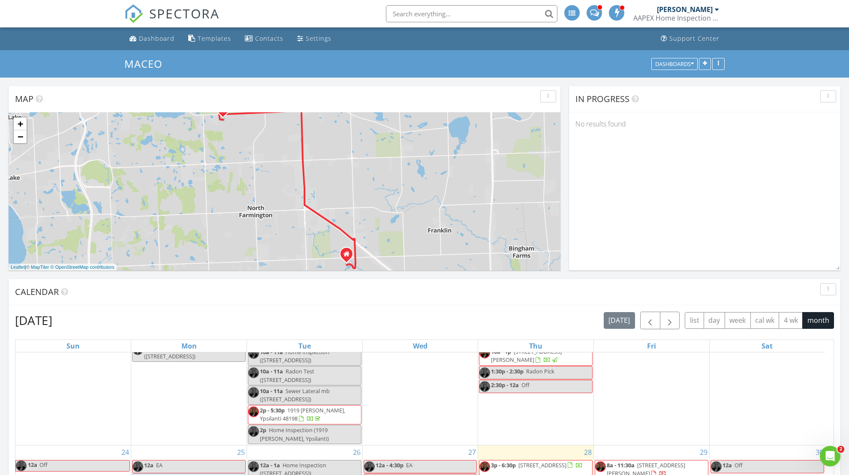
click at [369, 196] on div "1 2 + − Orchard Lake Road, Walnut Lake Road, Bayswater Road 9.5 km, 12 min Head…" at bounding box center [285, 191] width 552 height 158
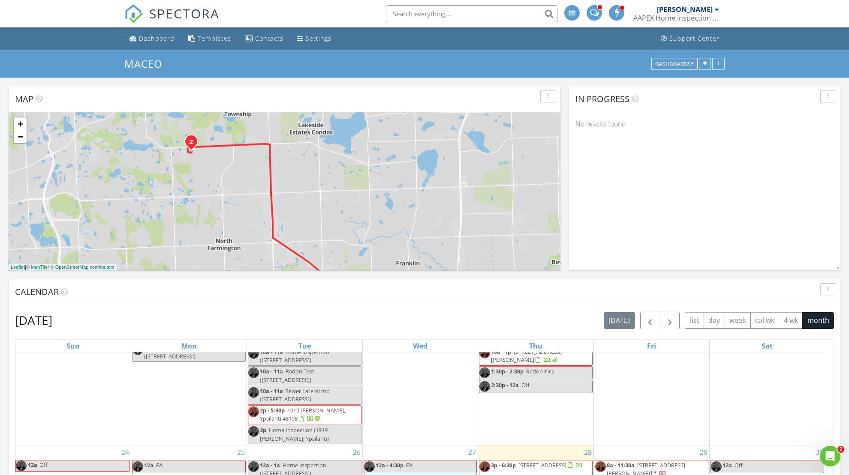
drag, startPoint x: 304, startPoint y: 128, endPoint x: 274, endPoint y: 161, distance: 45.0
click at [274, 161] on div "1 2 + − Orchard Lake Road, Walnut Lake Road, Bayswater Road 9.5 km, 12 min Head…" at bounding box center [285, 191] width 552 height 158
click at [219, 177] on div "1 2 + − Orchard Lake Road, Walnut Lake Road, Bayswater Road 9.5 km, 12 min Head…" at bounding box center [285, 191] width 552 height 158
click at [18, 124] on link "+" at bounding box center [20, 124] width 13 height 13
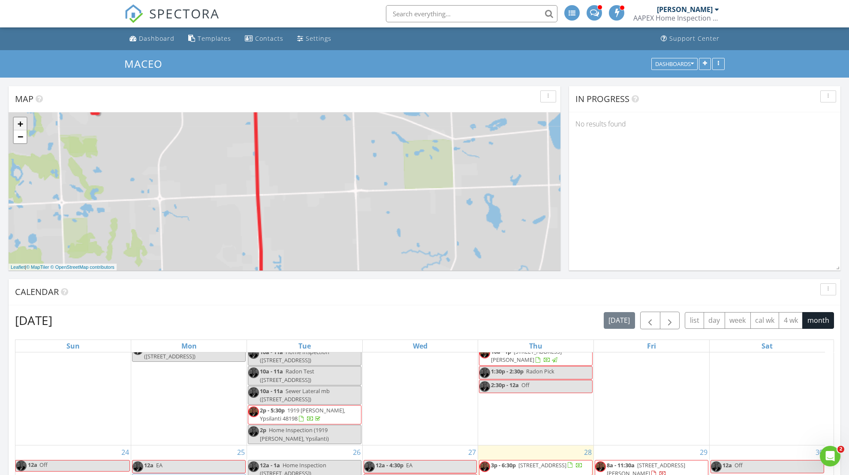
click at [18, 124] on link "+" at bounding box center [20, 124] width 13 height 13
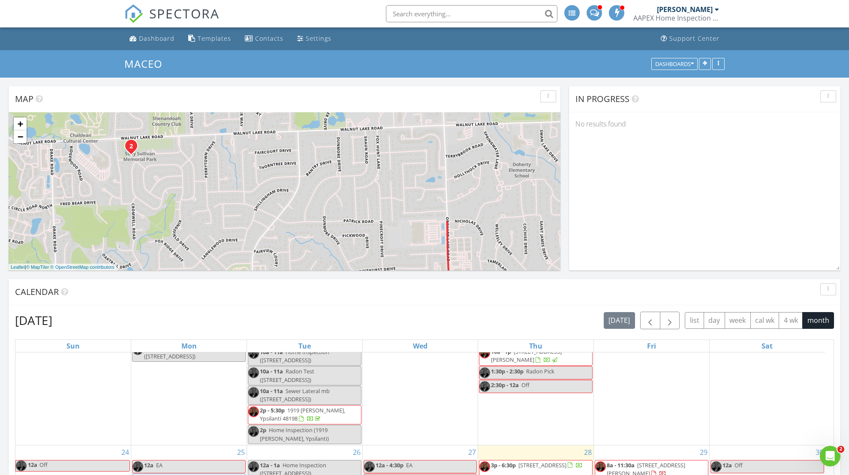
drag, startPoint x: 165, startPoint y: 160, endPoint x: 386, endPoint y: 286, distance: 255.1
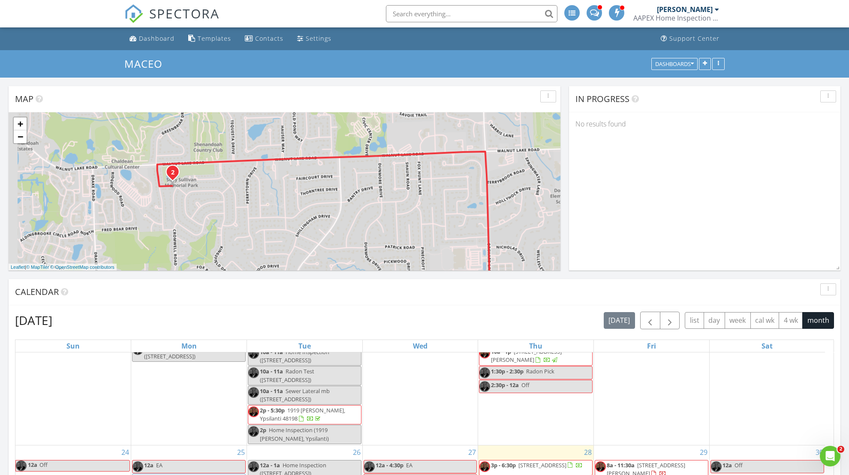
drag, startPoint x: 199, startPoint y: 187, endPoint x: 250, endPoint y: 213, distance: 57.5
click at [248, 213] on div "1 2 + − Orchard Lake Road, Walnut Lake Road, Bayswater Road 9.5 km, 12 min Head…" at bounding box center [285, 191] width 552 height 158
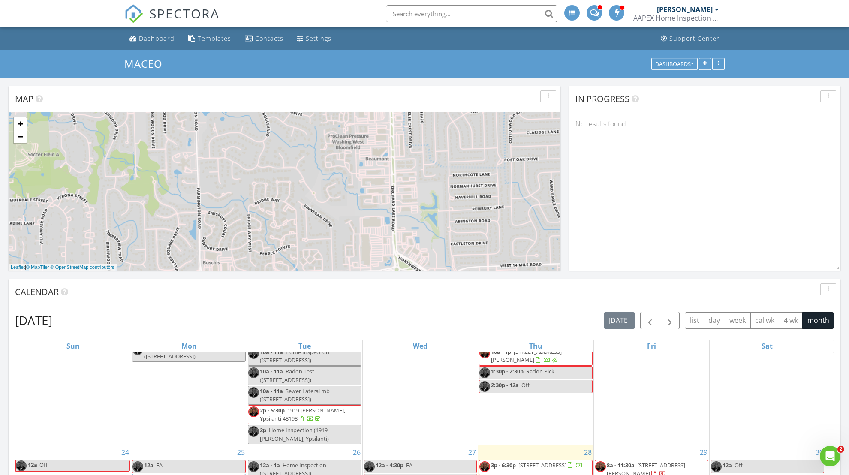
drag, startPoint x: 256, startPoint y: 225, endPoint x: 146, endPoint y: -52, distance: 298.6
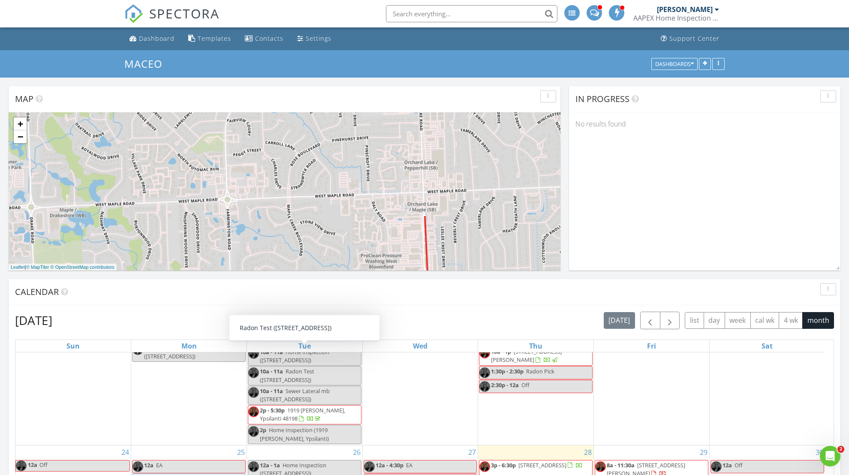
drag, startPoint x: 295, startPoint y: 233, endPoint x: 326, endPoint y: 341, distance: 111.7
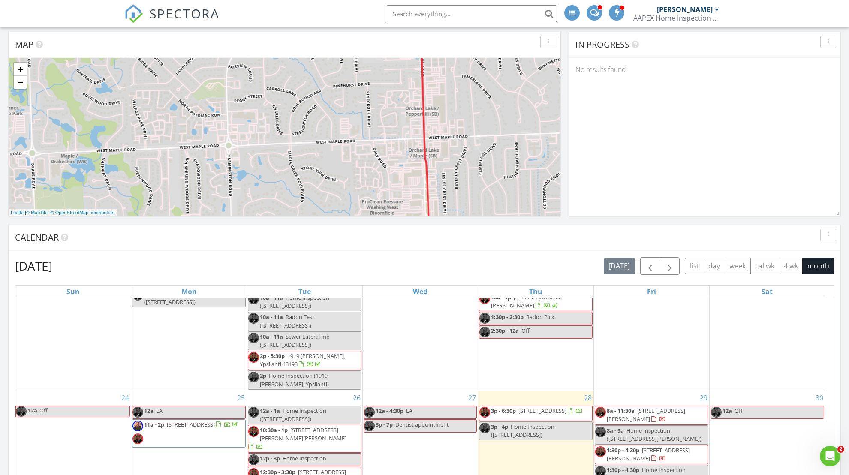
scroll to position [24, 0]
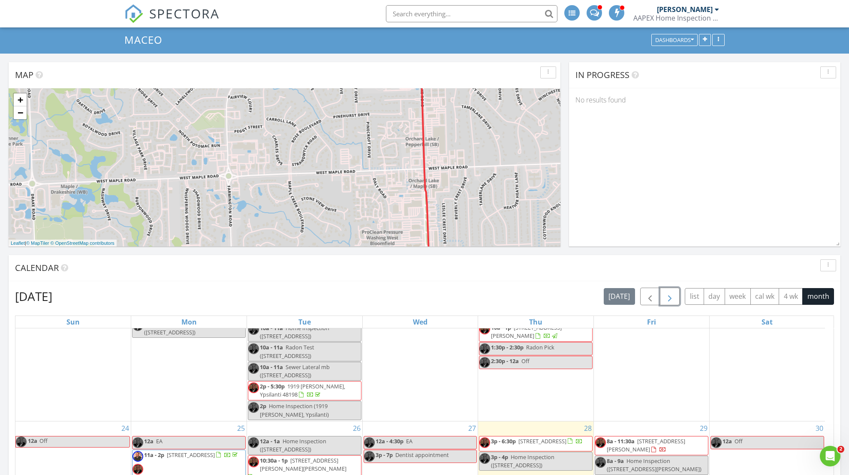
click at [673, 295] on span "button" at bounding box center [670, 297] width 10 height 10
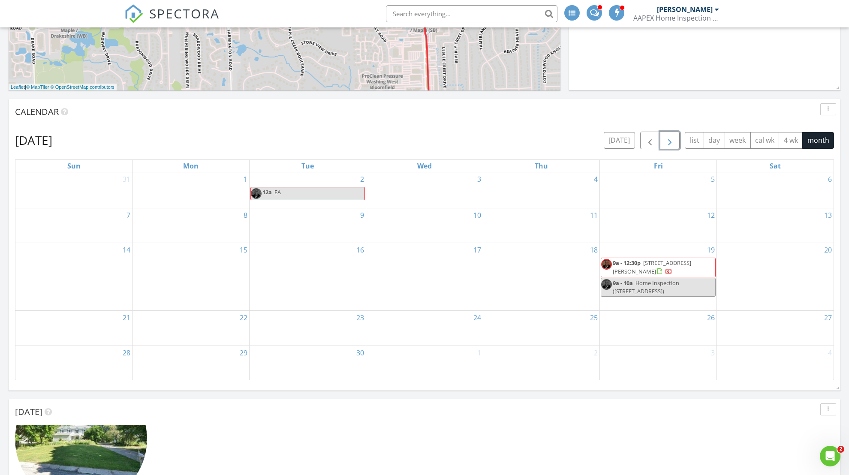
scroll to position [338, 0]
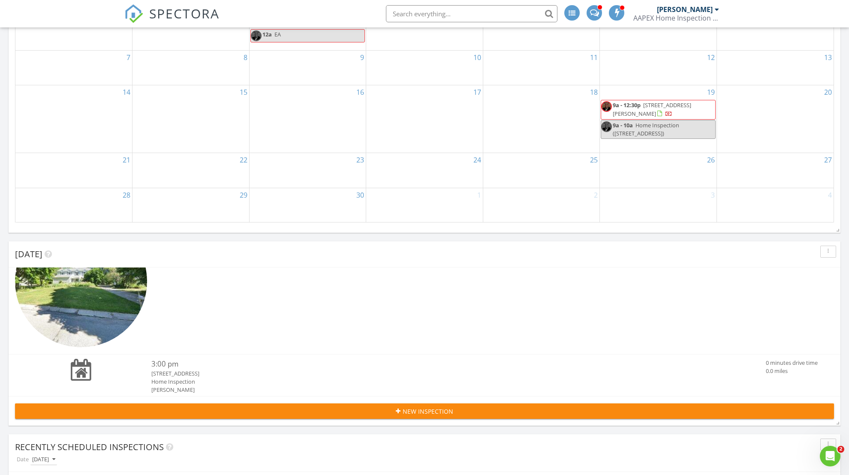
click at [422, 410] on span "New Inspection" at bounding box center [428, 411] width 51 height 9
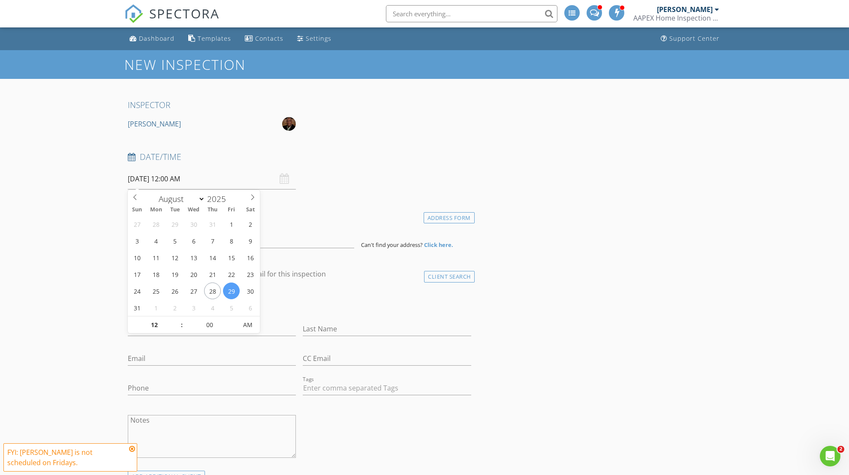
click at [160, 182] on input "[DATE] 12:00 AM" at bounding box center [212, 179] width 168 height 21
select select "8"
click at [250, 199] on icon at bounding box center [253, 197] width 6 height 6
type input "[DATE] 12:00 AM"
type input "01"
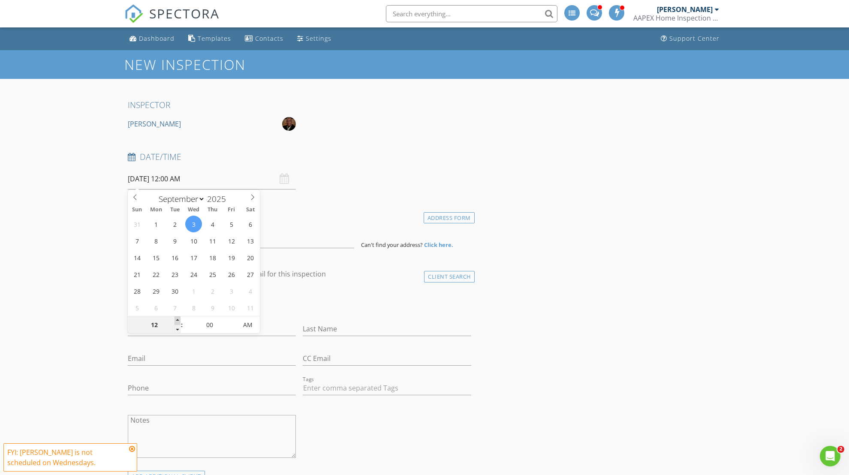
type input "[DATE] 1:00 AM"
click at [175, 317] on span at bounding box center [178, 321] width 6 height 9
click at [174, 317] on input "01" at bounding box center [154, 325] width 53 height 17
click at [173, 317] on input "01" at bounding box center [154, 325] width 53 height 17
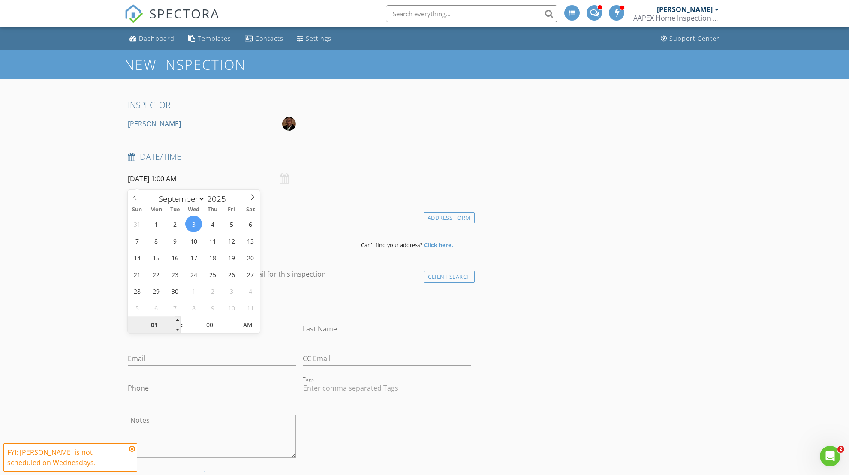
click at [173, 317] on input "01" at bounding box center [154, 325] width 53 height 17
click at [172, 318] on input "01" at bounding box center [154, 325] width 53 height 17
type input "02"
type input "[DATE] 2:00 AM"
click at [178, 320] on span at bounding box center [178, 321] width 6 height 9
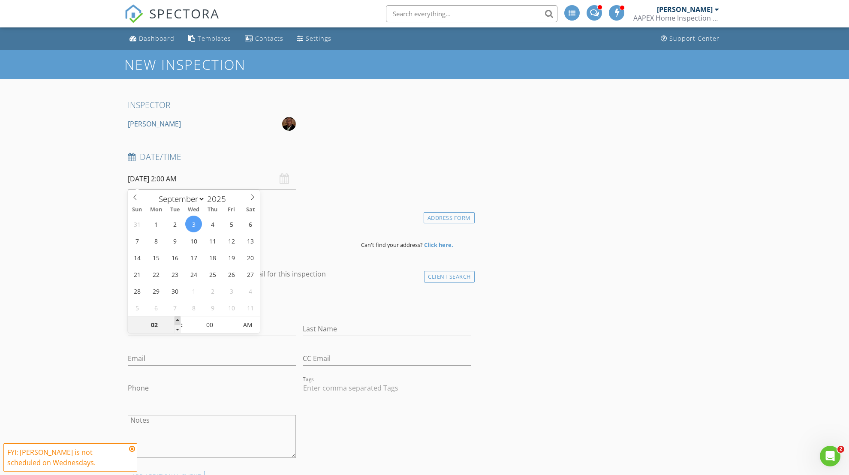
type input "03"
click at [178, 320] on span at bounding box center [178, 321] width 6 height 9
type input "[DATE] 3:00 PM"
click at [249, 326] on span "AM" at bounding box center [248, 325] width 24 height 17
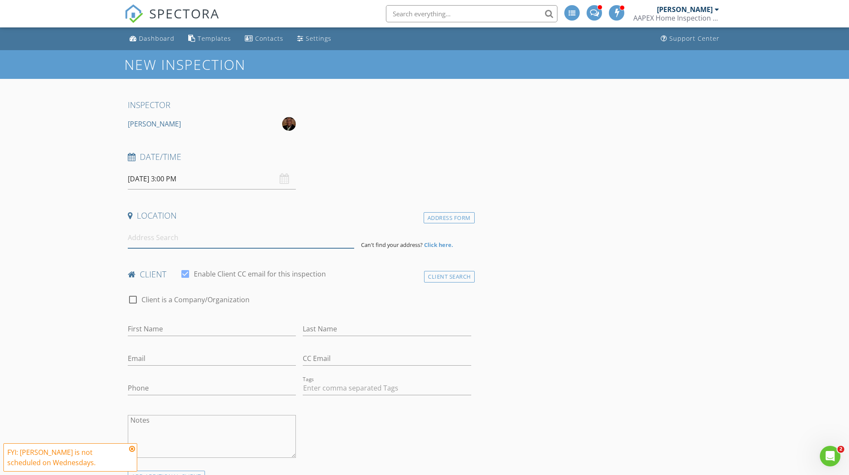
click at [145, 242] on input at bounding box center [241, 237] width 226 height 21
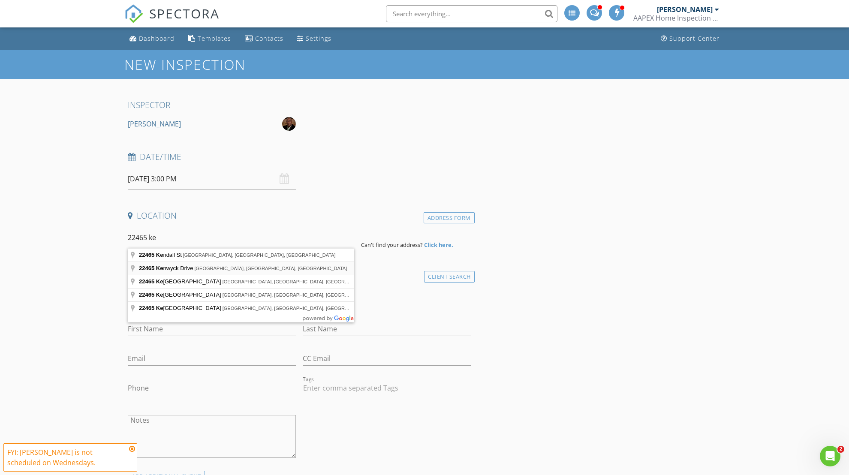
type input "[STREET_ADDRESS]"
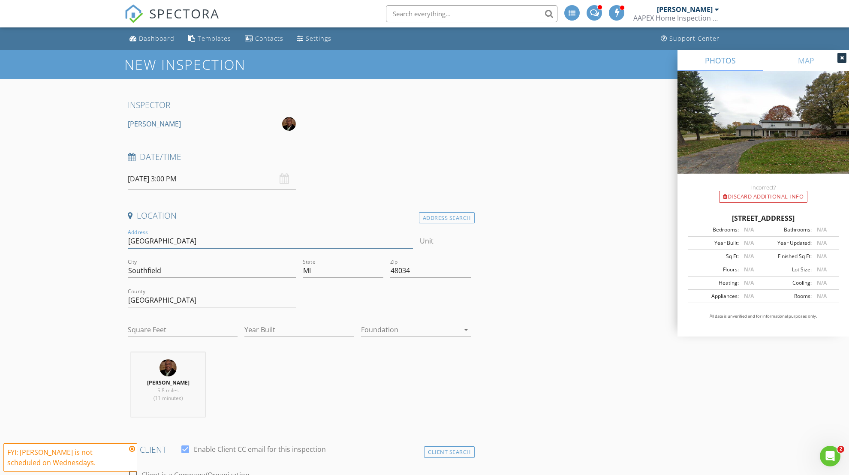
drag, startPoint x: 202, startPoint y: 242, endPoint x: 120, endPoint y: 245, distance: 82.0
click at [164, 324] on input "Square Feet" at bounding box center [183, 330] width 110 height 14
type input "3060"
click at [129, 449] on div "FYI: [PERSON_NAME] is not scheduled on Wednesdays." at bounding box center [70, 457] width 126 height 21
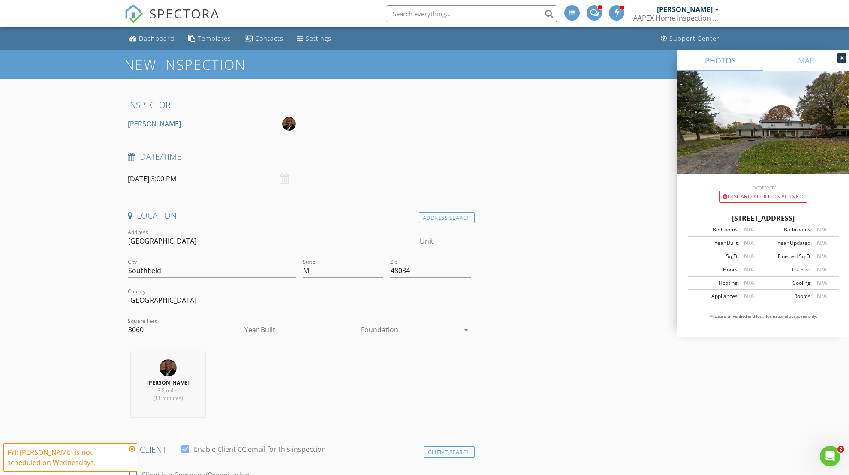
click at [131, 449] on icon at bounding box center [132, 449] width 6 height 7
click at [285, 329] on input "Year Built" at bounding box center [299, 330] width 110 height 14
type input "1968"
click at [465, 332] on icon "arrow_drop_down" at bounding box center [466, 330] width 10 height 10
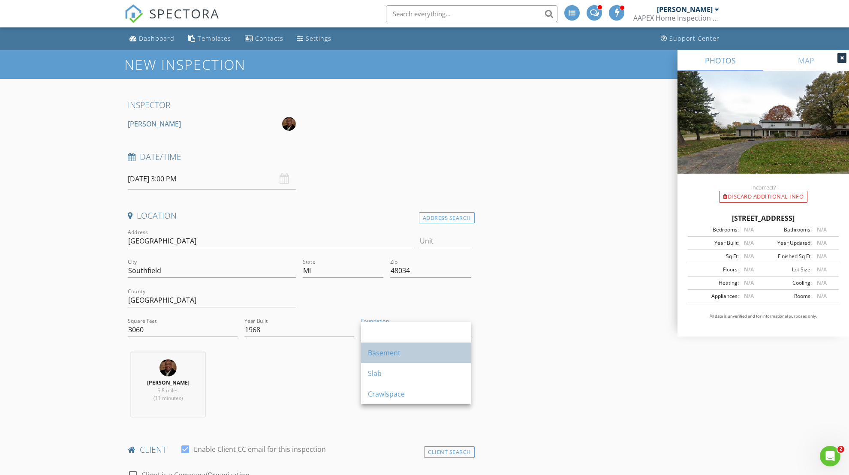
click at [434, 357] on div "Basement" at bounding box center [416, 353] width 96 height 10
click at [466, 377] on div "Maceo Banks 5.8 miles (11 minutes)" at bounding box center [299, 388] width 350 height 71
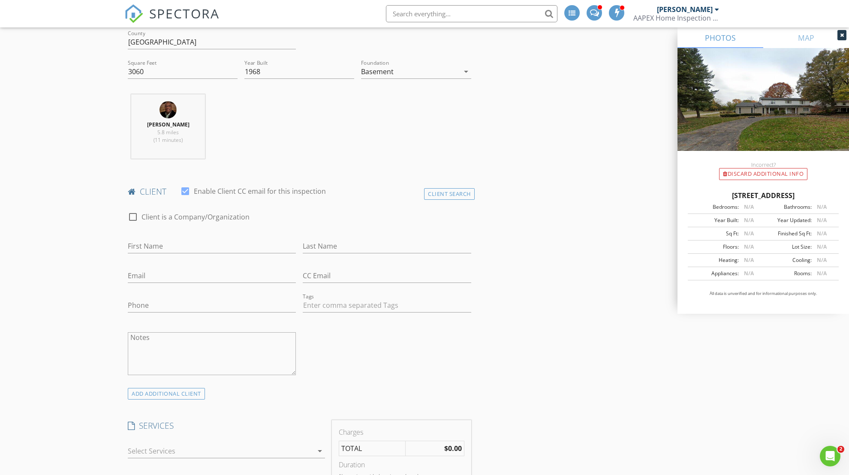
scroll to position [294, 0]
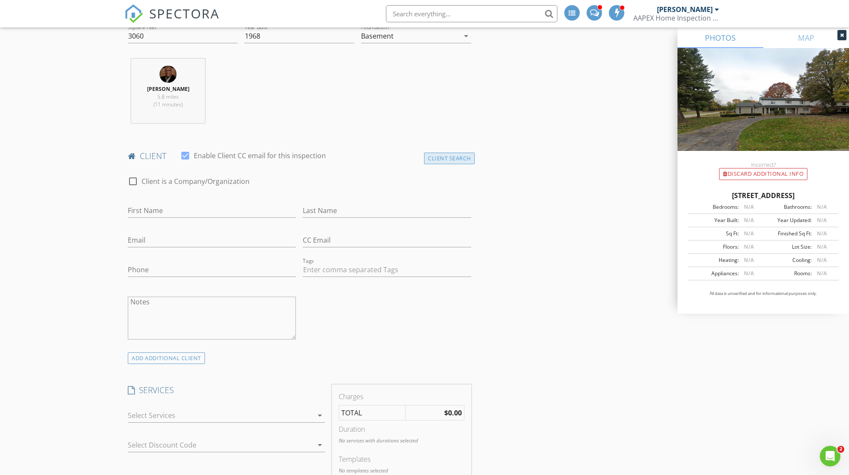
click at [462, 154] on div "Client Search" at bounding box center [449, 159] width 51 height 12
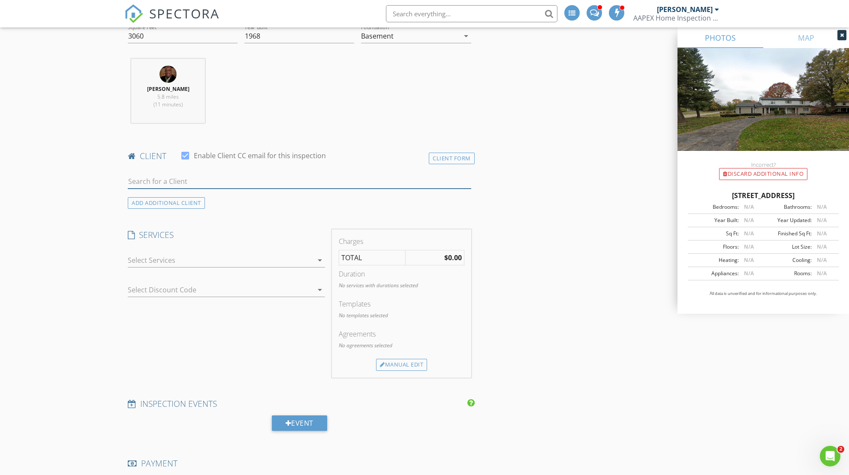
click at [237, 179] on input "text" at bounding box center [300, 182] width 344 height 14
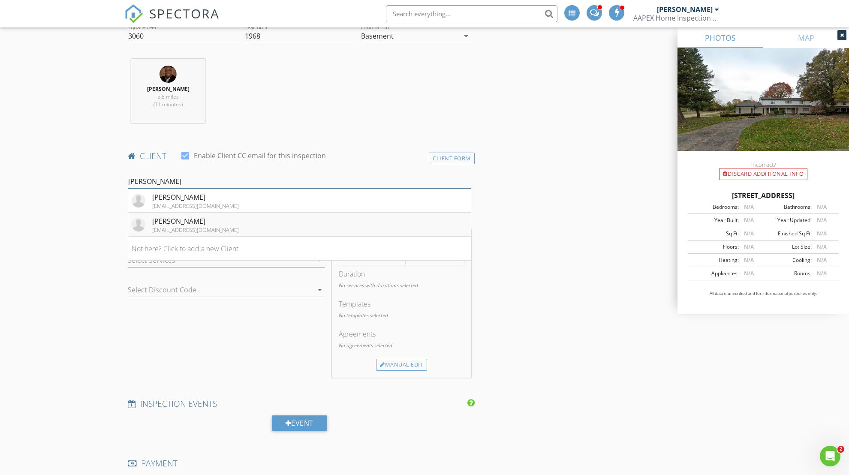
type input "Tamika"
click at [202, 226] on div "ttamica38@yahoo.com" at bounding box center [195, 229] width 87 height 7
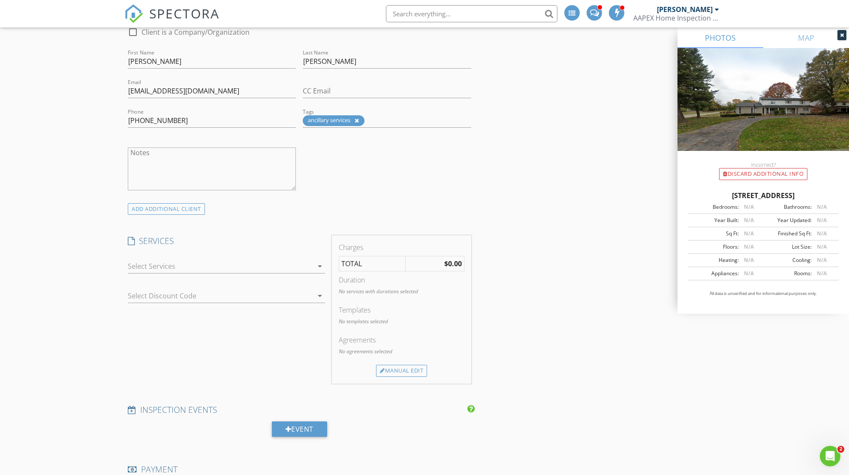
scroll to position [465, 0]
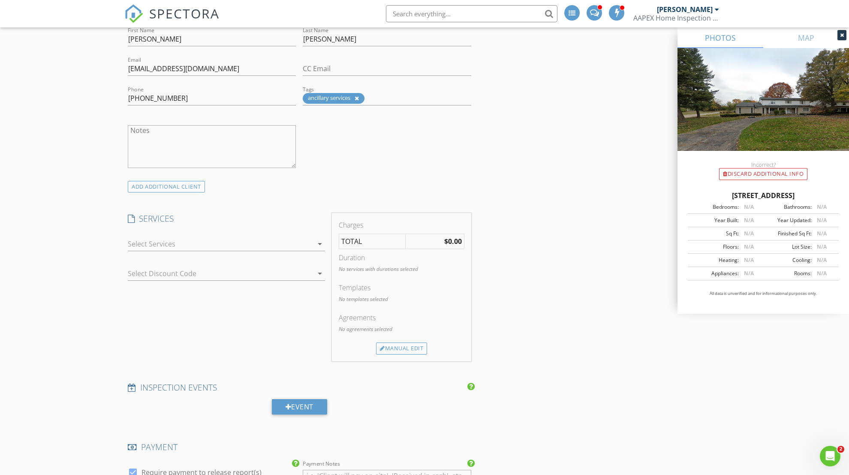
click at [180, 242] on div at bounding box center [220, 244] width 185 height 14
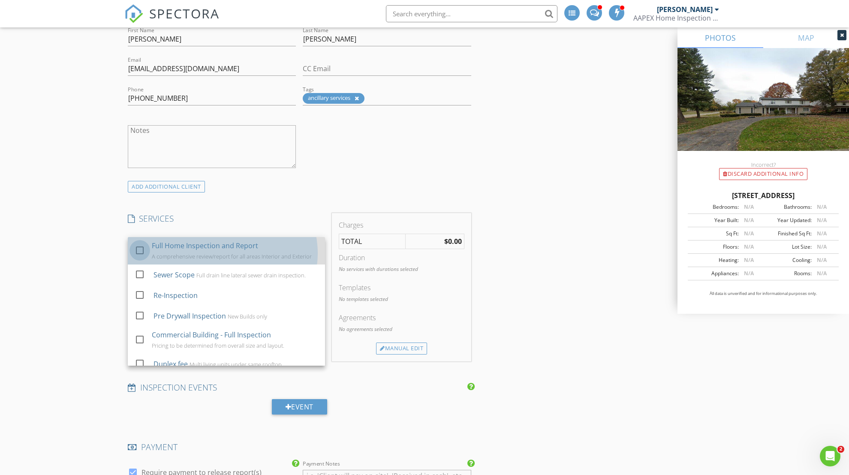
click at [137, 250] on div at bounding box center [140, 250] width 15 height 15
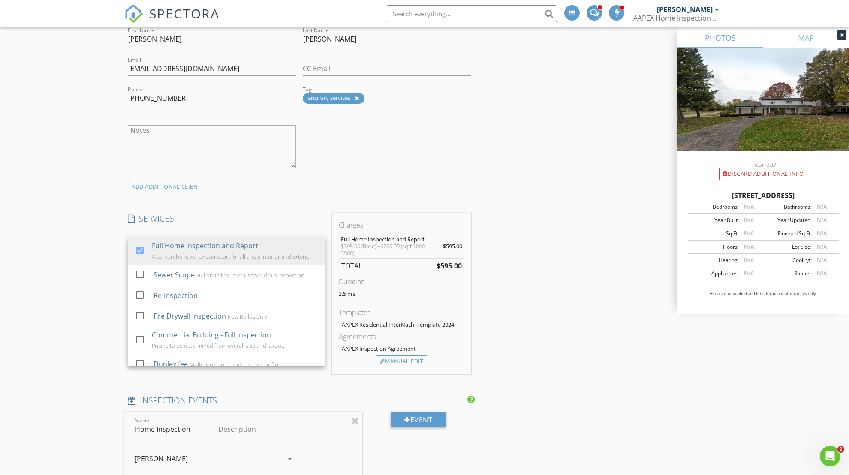
click at [280, 203] on div "INSPECTOR Maceo Banks Date/Time 09/03/2025 3:00 PM Location Address Search Addr…" at bounding box center [299, 409] width 350 height 1550
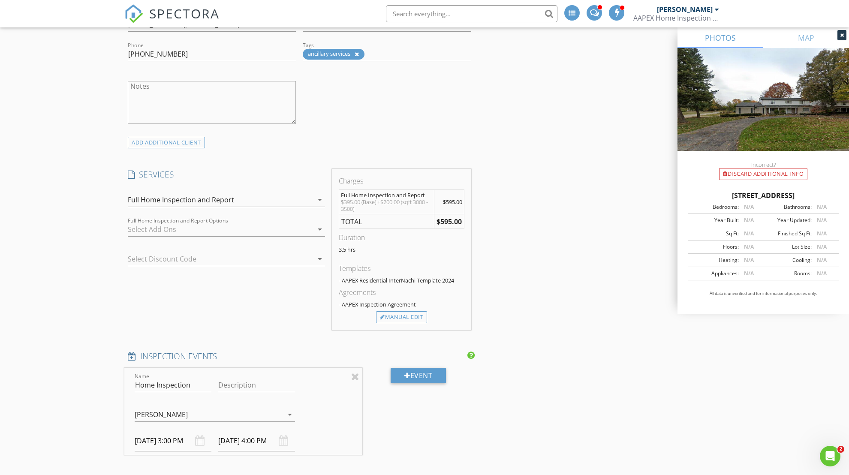
scroll to position [580, 0]
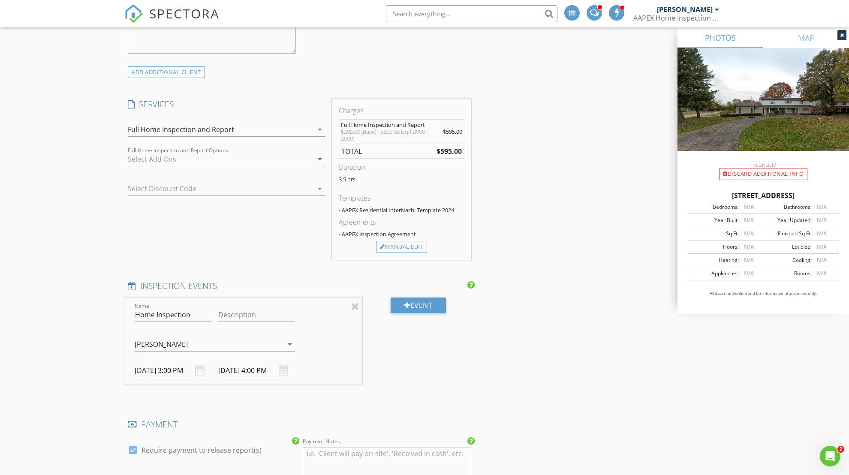
click at [283, 342] on div "[PERSON_NAME]" at bounding box center [209, 345] width 148 height 14
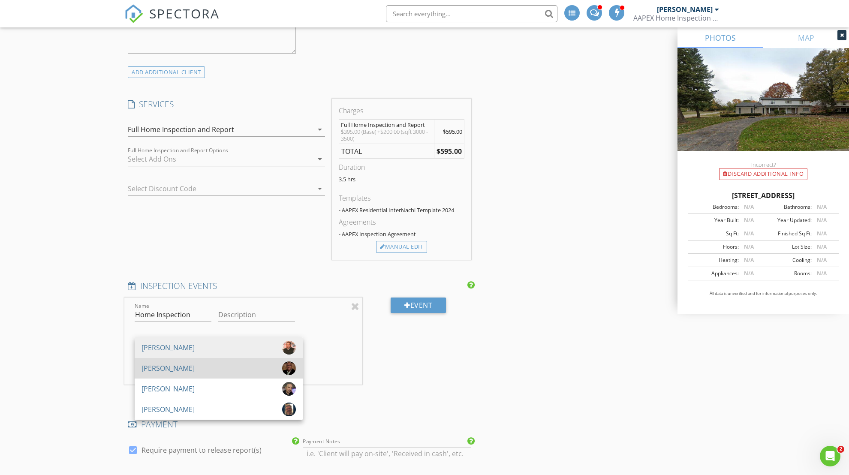
click at [229, 367] on div "[PERSON_NAME]" at bounding box center [219, 369] width 154 height 14
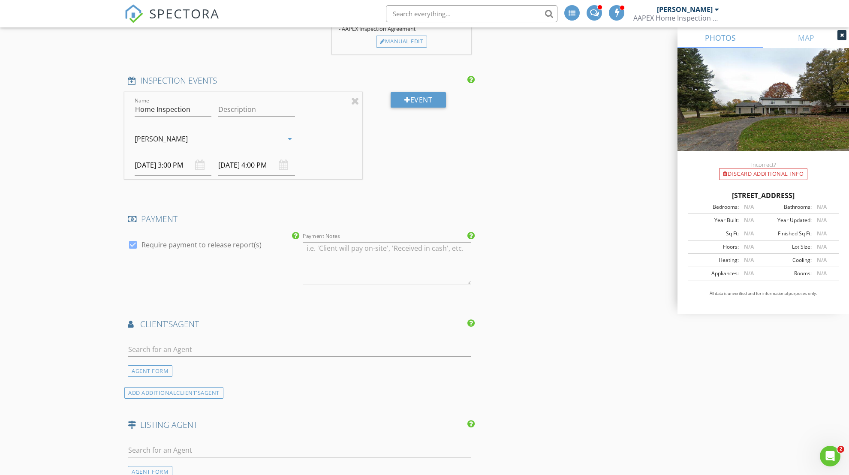
scroll to position [805, 0]
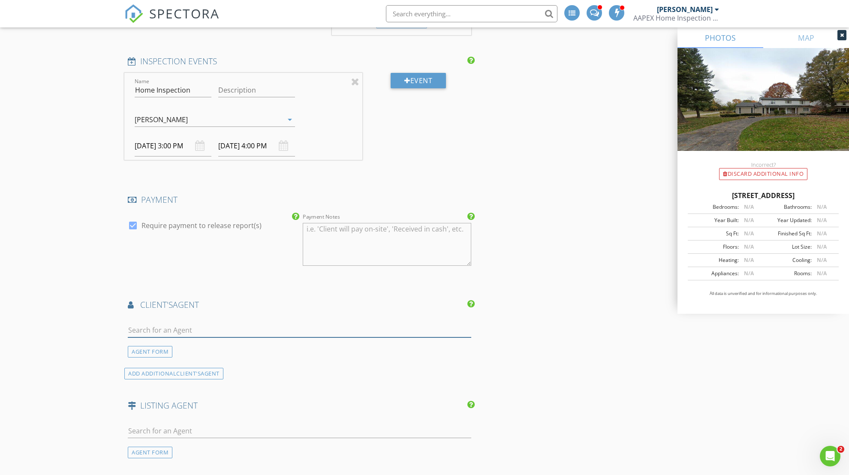
click at [187, 329] on input "text" at bounding box center [300, 330] width 344 height 14
type input "dwight"
click at [193, 344] on div "[PERSON_NAME]" at bounding box center [178, 349] width 53 height 10
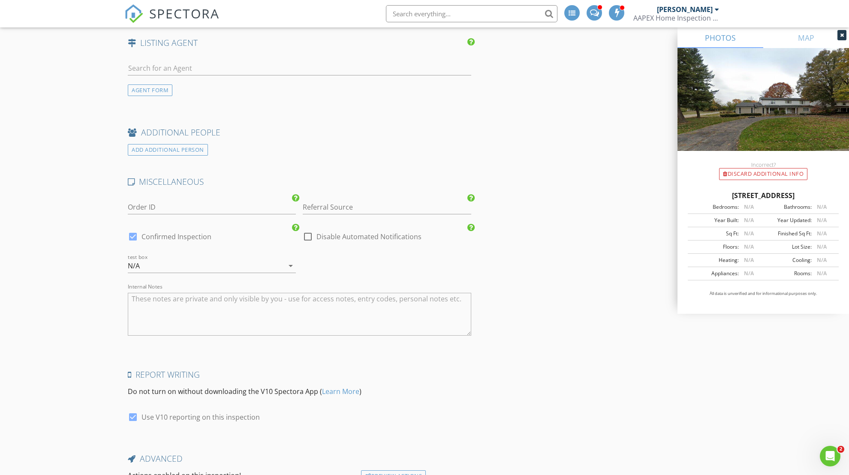
scroll to position [1404, 0]
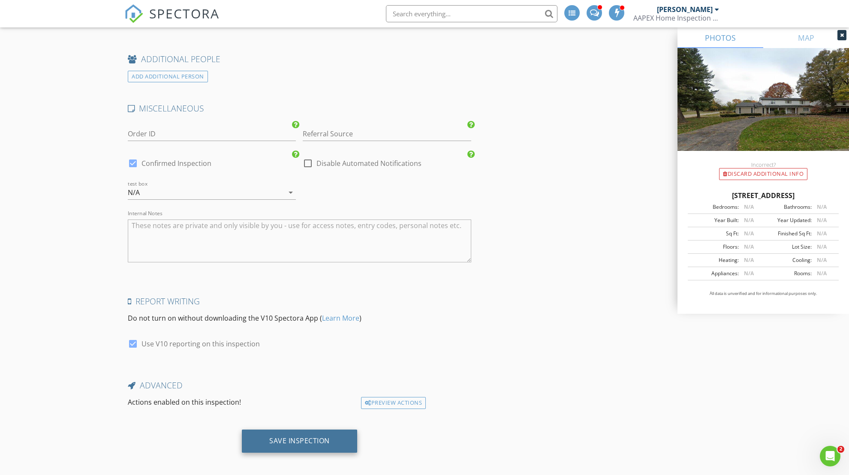
click at [311, 437] on div "Save Inspection" at bounding box center [299, 441] width 60 height 9
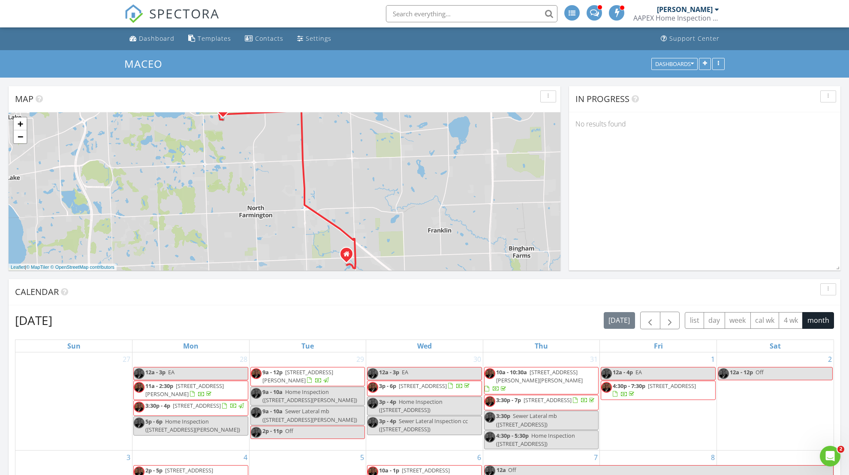
click at [449, 12] on input "text" at bounding box center [472, 13] width 172 height 17
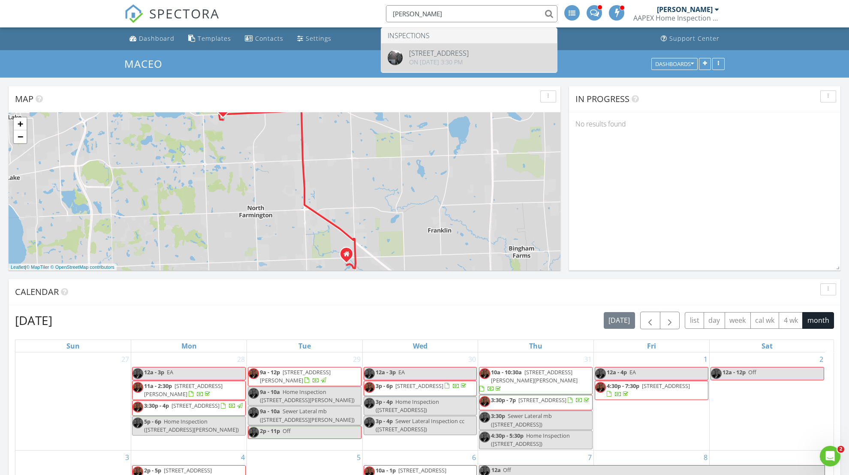
type input "[PERSON_NAME]"
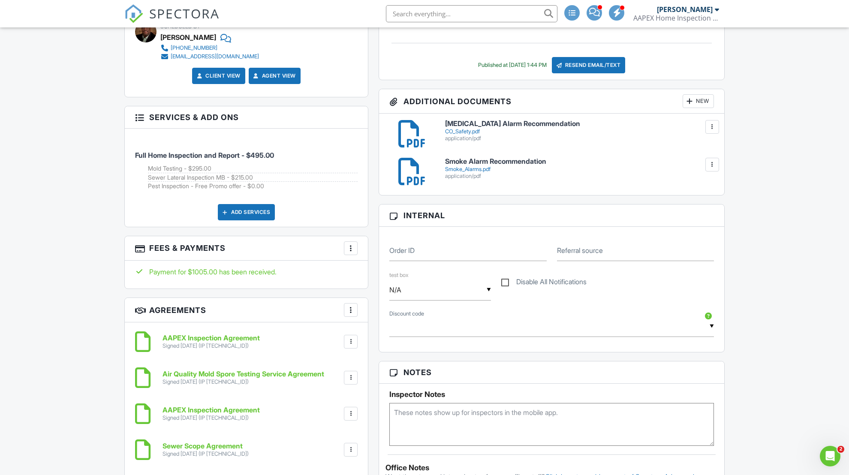
scroll to position [334, 0]
